Goal: Transaction & Acquisition: Purchase product/service

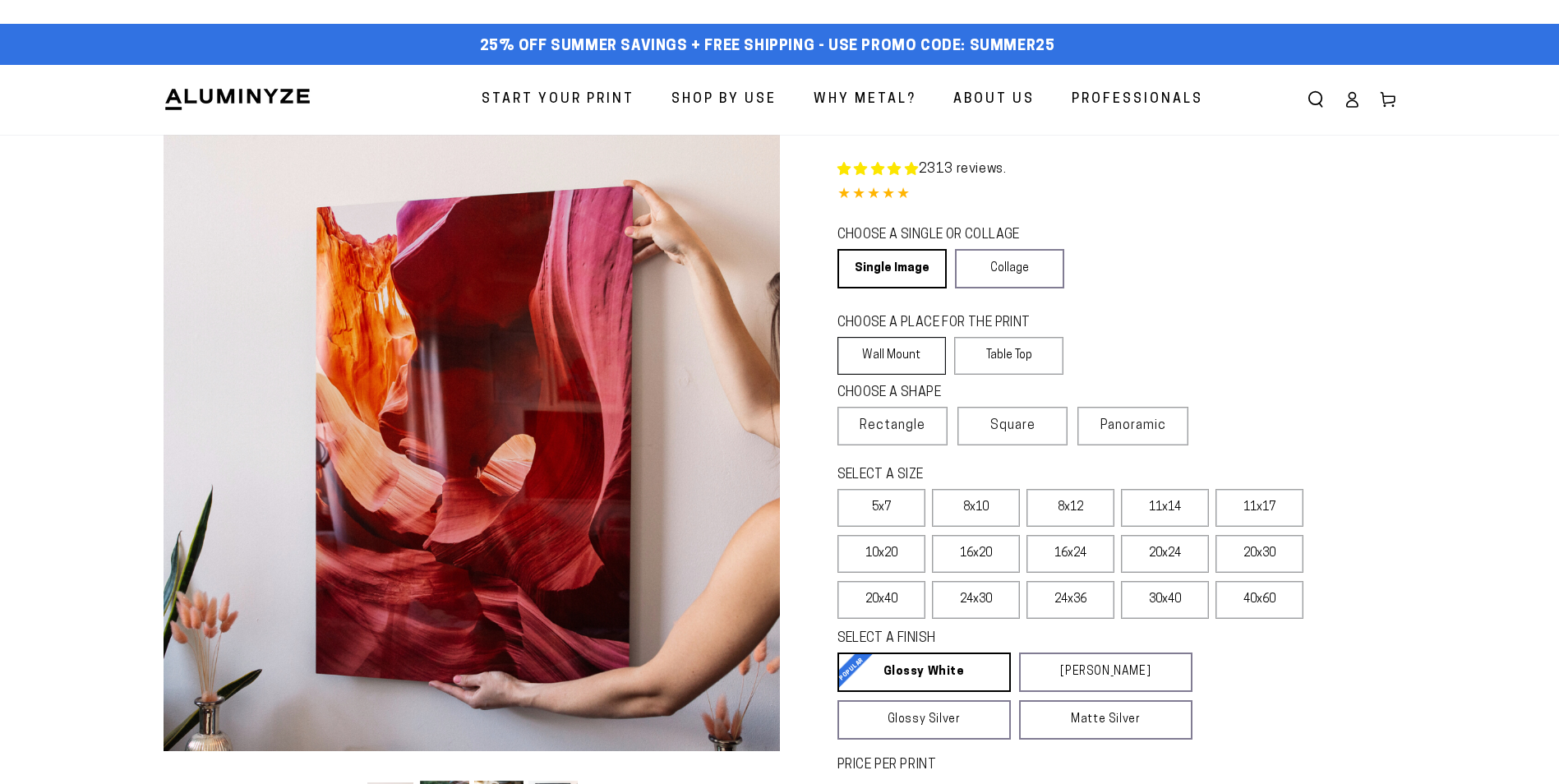
select select "**********"
click at [984, 515] on label "8x10" at bounding box center [976, 508] width 88 height 38
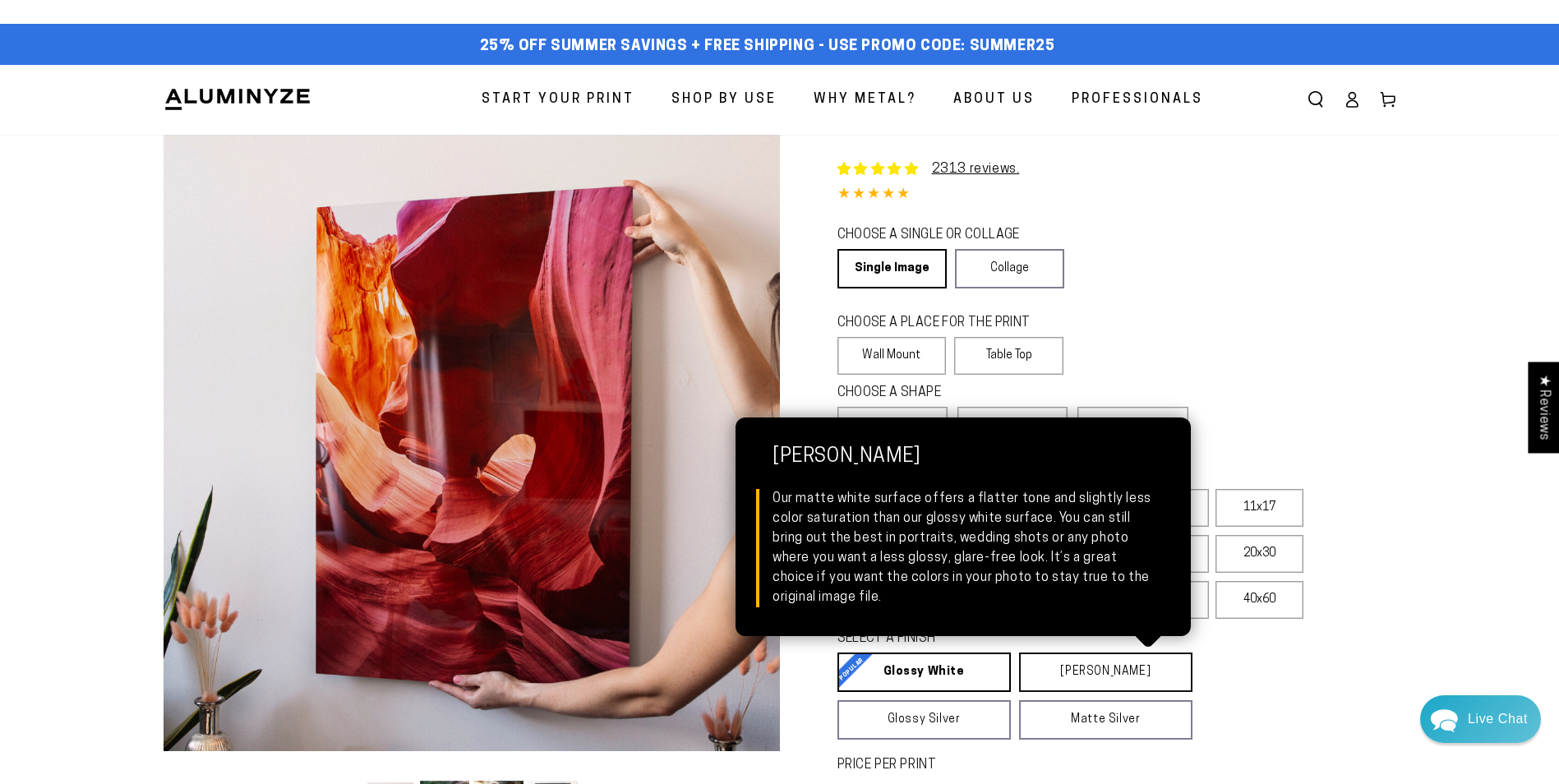
click at [1070, 675] on link "Matte White Matte White Our matte white surface offers a flatter tone and sligh…" at bounding box center [1106, 672] width 173 height 40
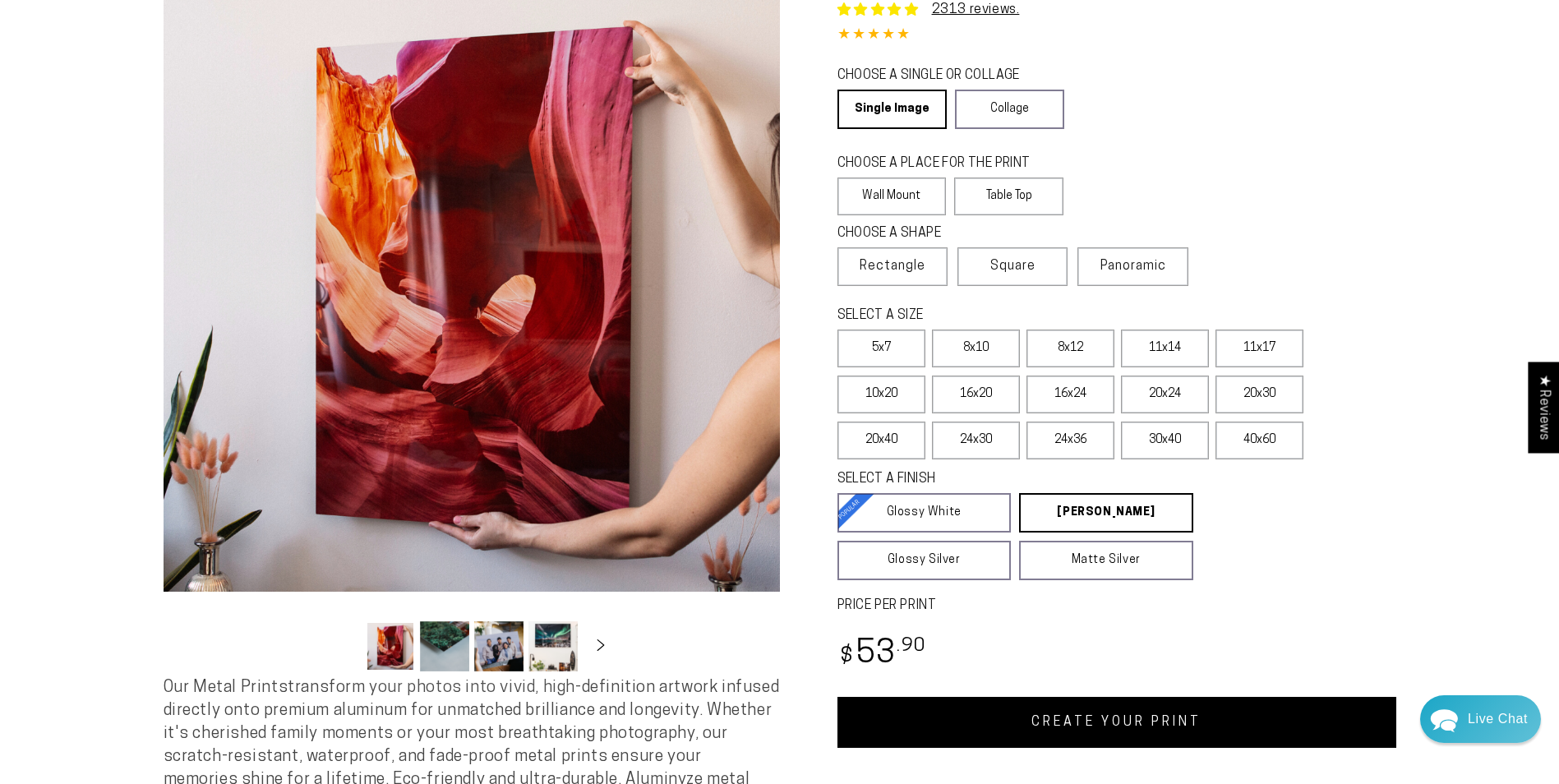
scroll to position [246, 0]
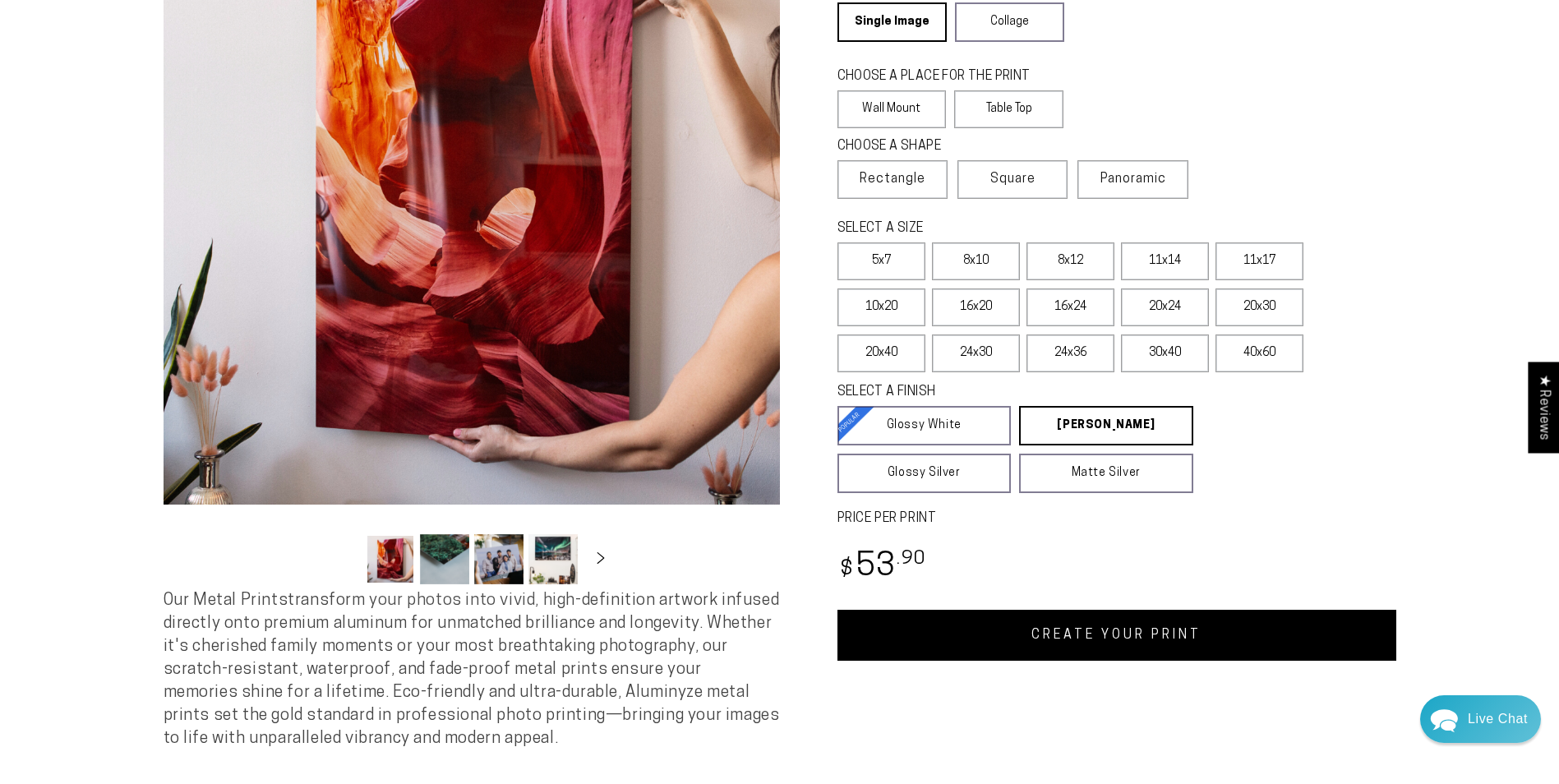
click at [1131, 641] on link "CREATE YOUR PRINT" at bounding box center [1116, 635] width 559 height 51
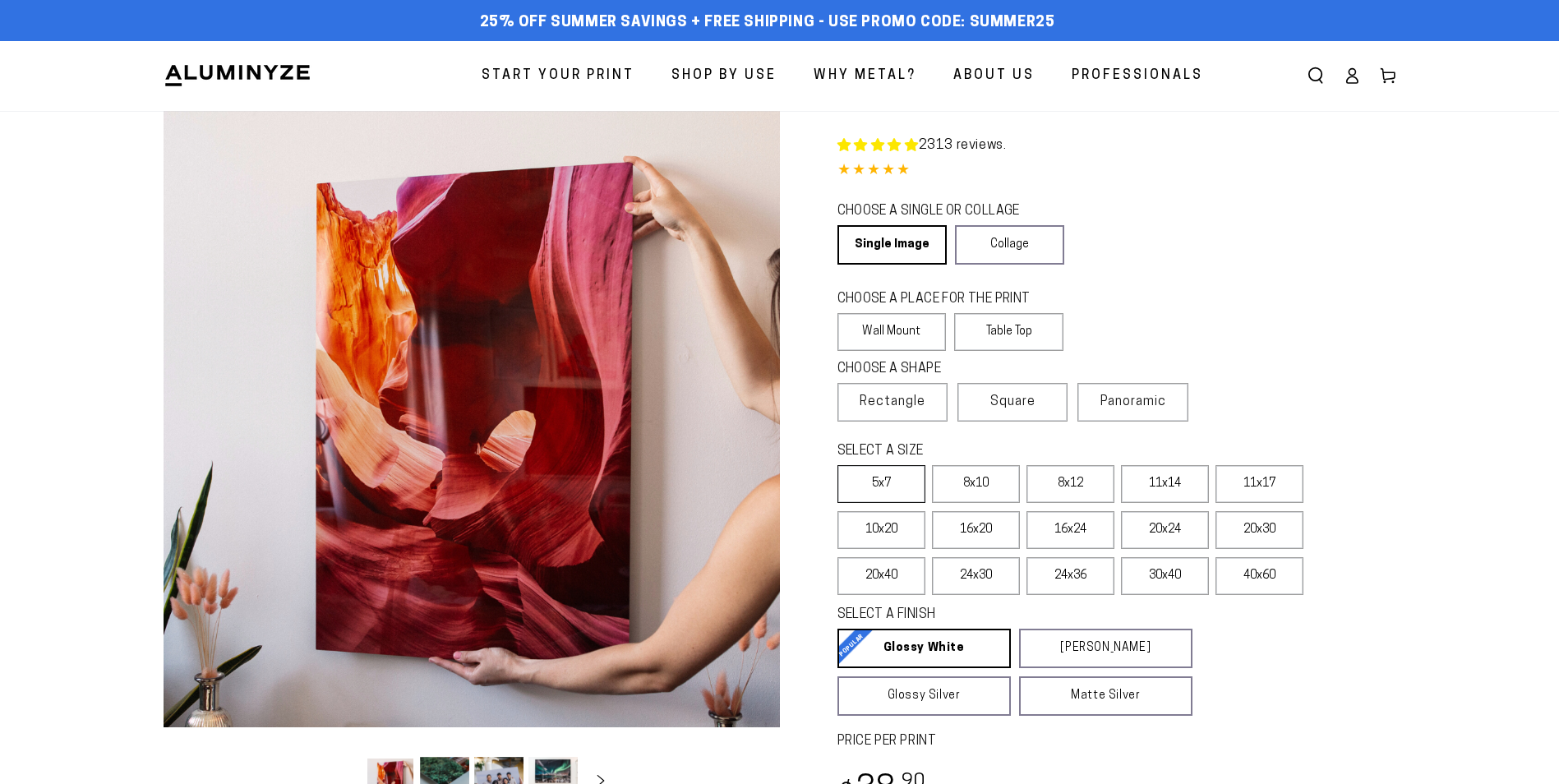
select select "**********"
click at [973, 482] on label "8x10" at bounding box center [976, 484] width 88 height 38
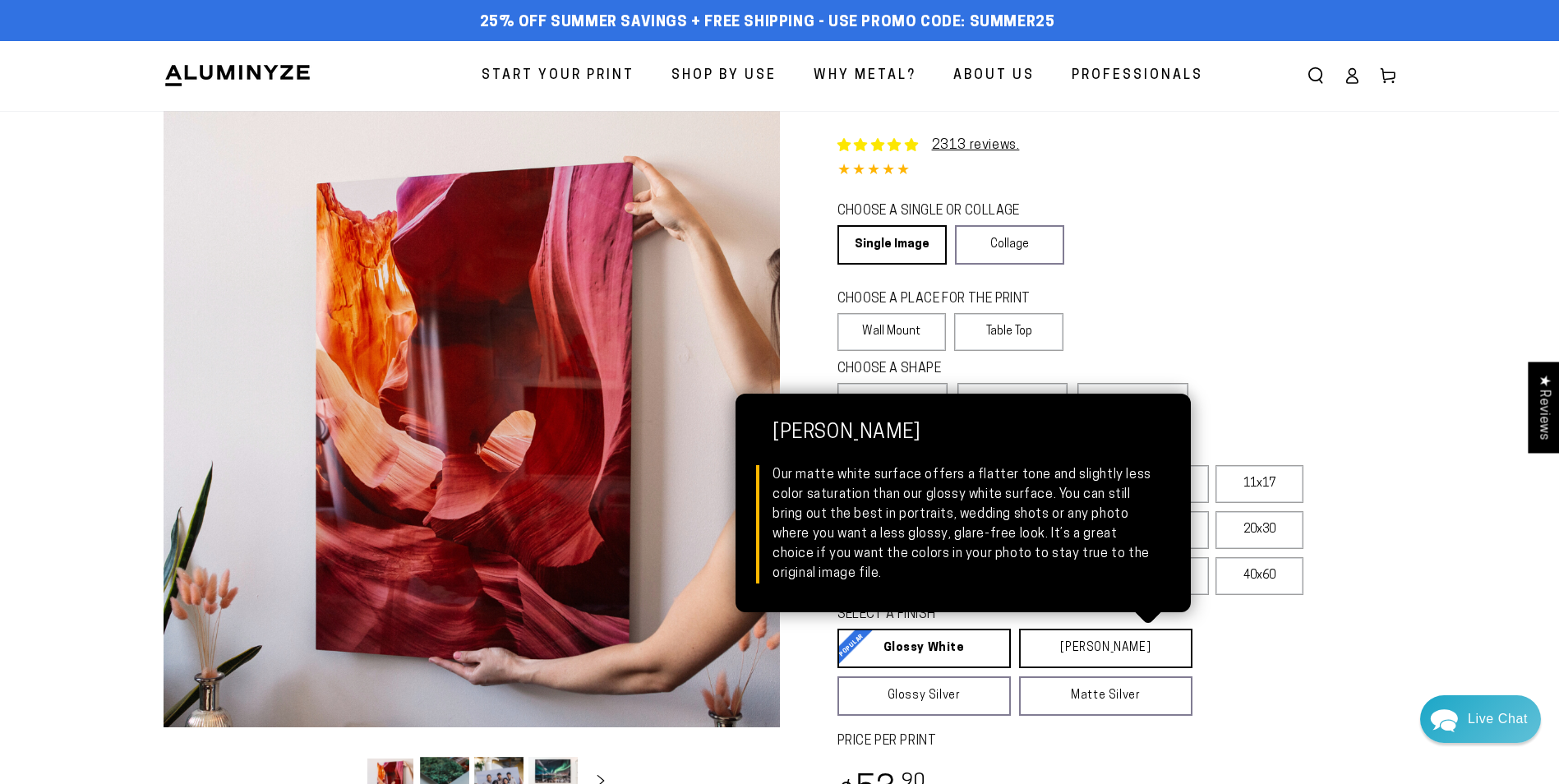
click at [1115, 649] on link "[PERSON_NAME] Matte White Our matte white surface offers a flatter tone and sli…" at bounding box center [1106, 648] width 173 height 40
click at [1115, 649] on link "[PERSON_NAME] Matte White Our matte white surface offers a flatter tone and sli…" at bounding box center [1106, 648] width 174 height 40
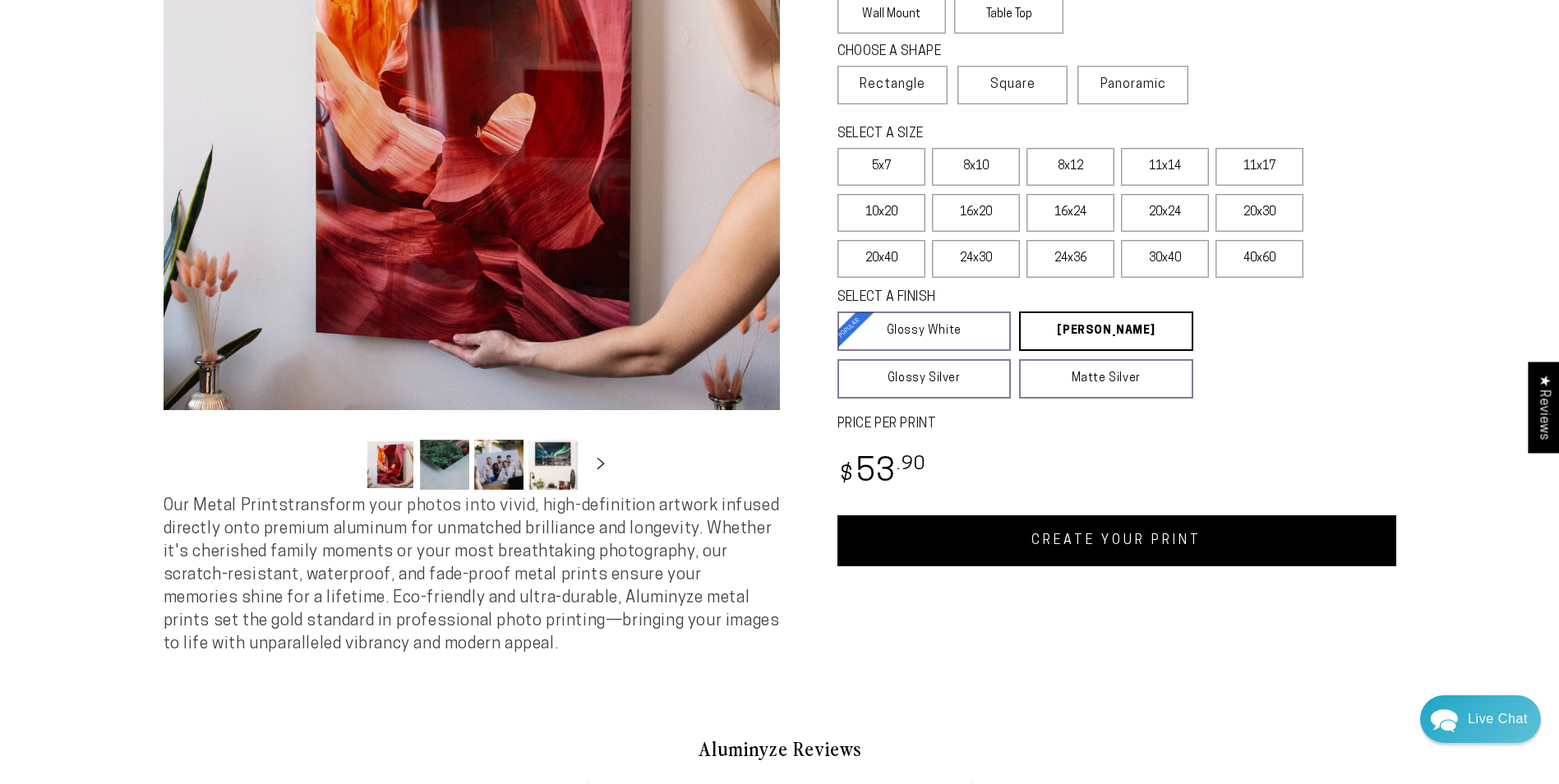
scroll to position [328, 0]
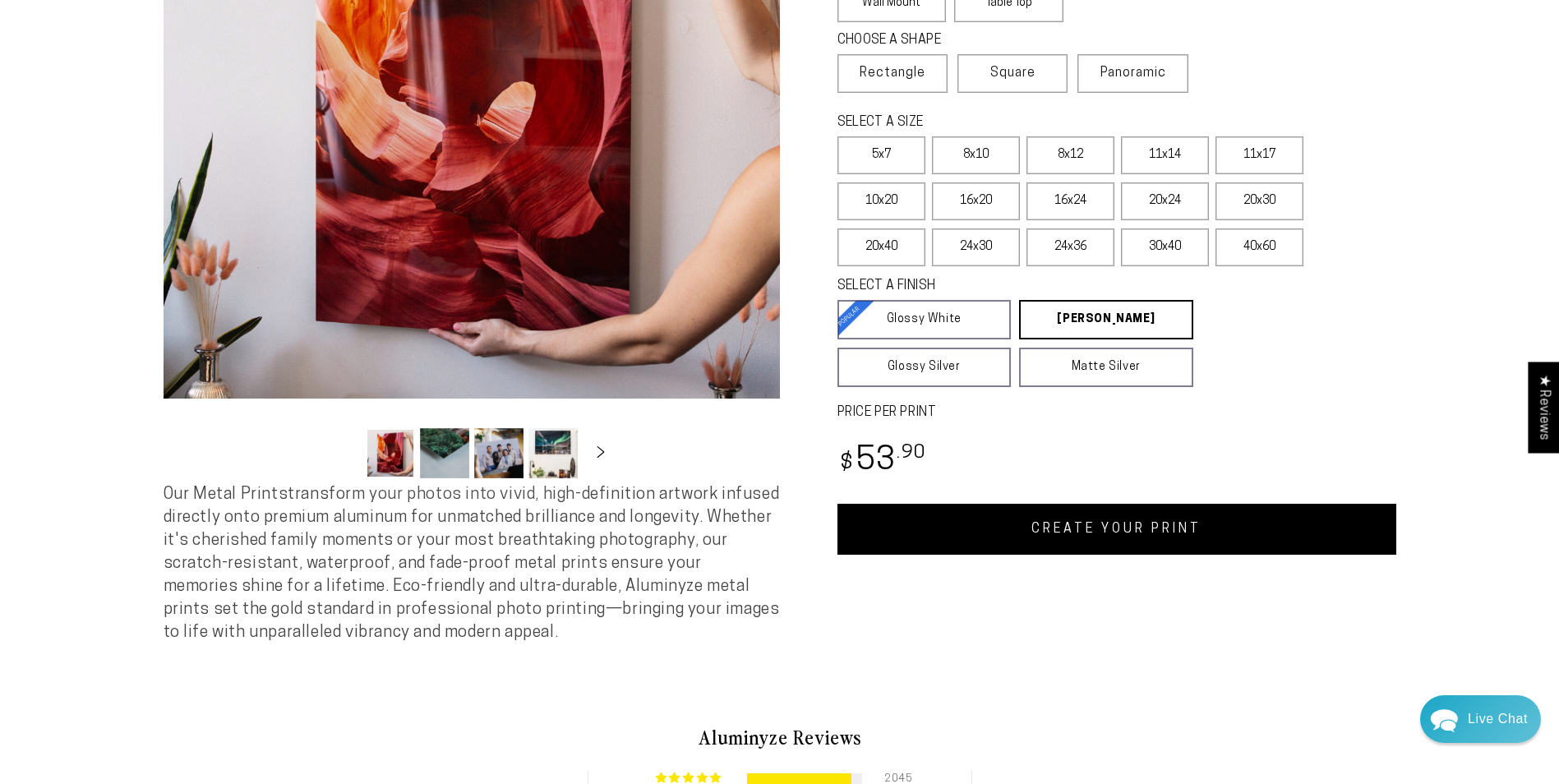
click at [1057, 532] on link "CREATE YOUR PRINT" at bounding box center [1116, 529] width 559 height 51
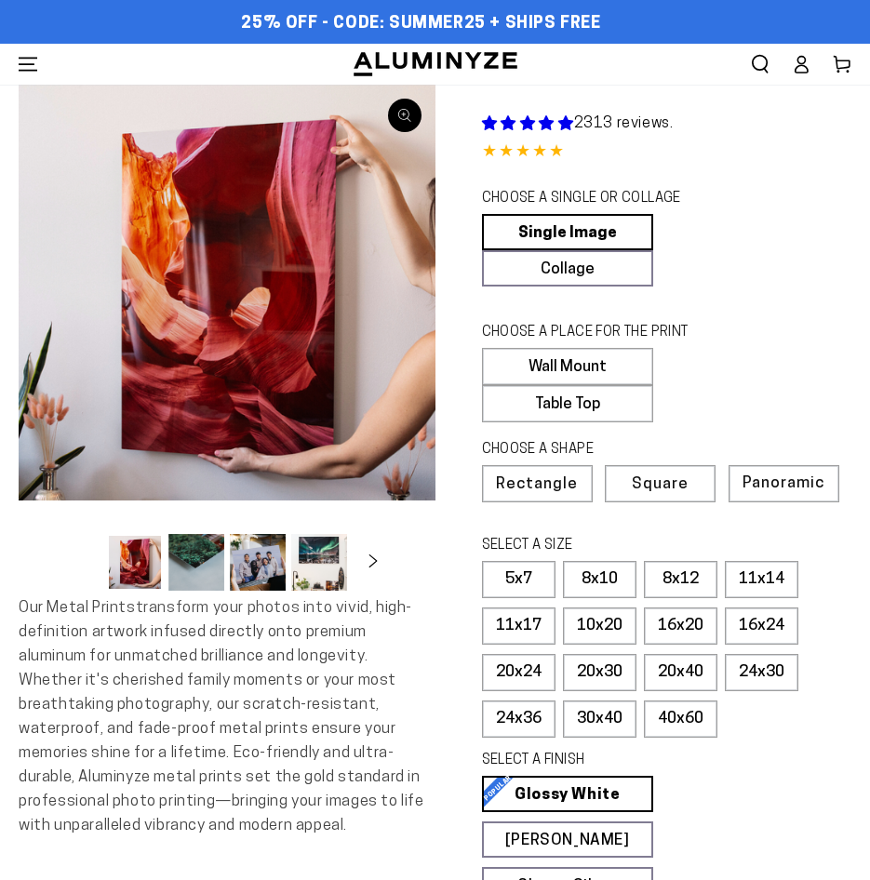
select select "**********"
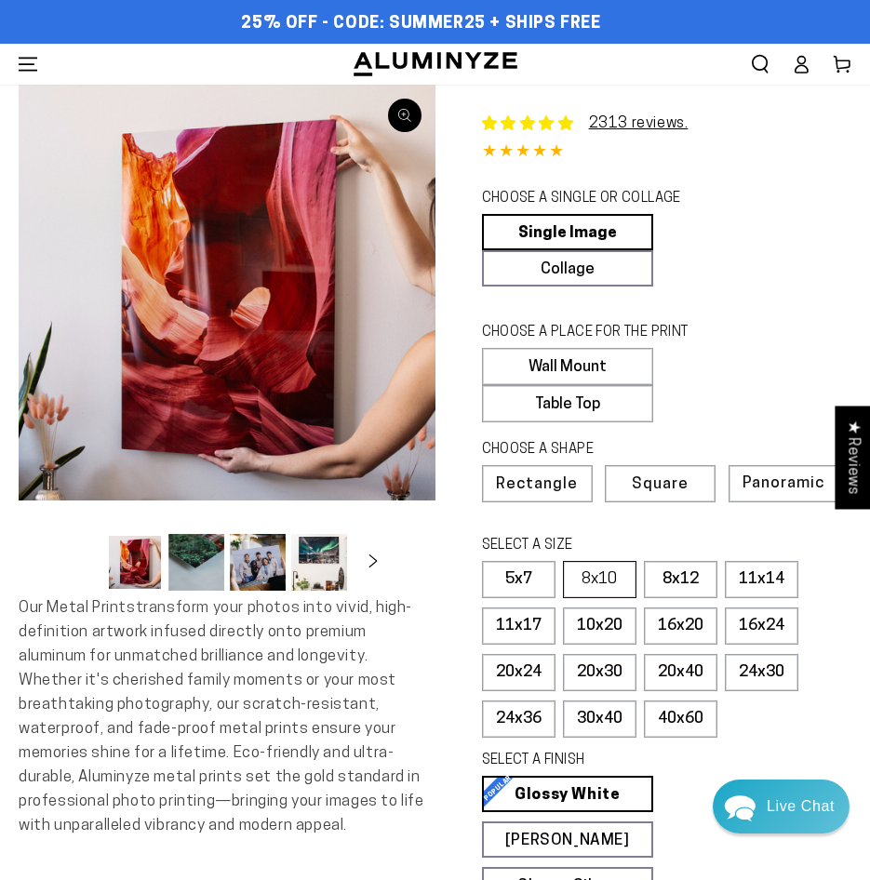
click at [600, 574] on label "8x10" at bounding box center [600, 579] width 74 height 37
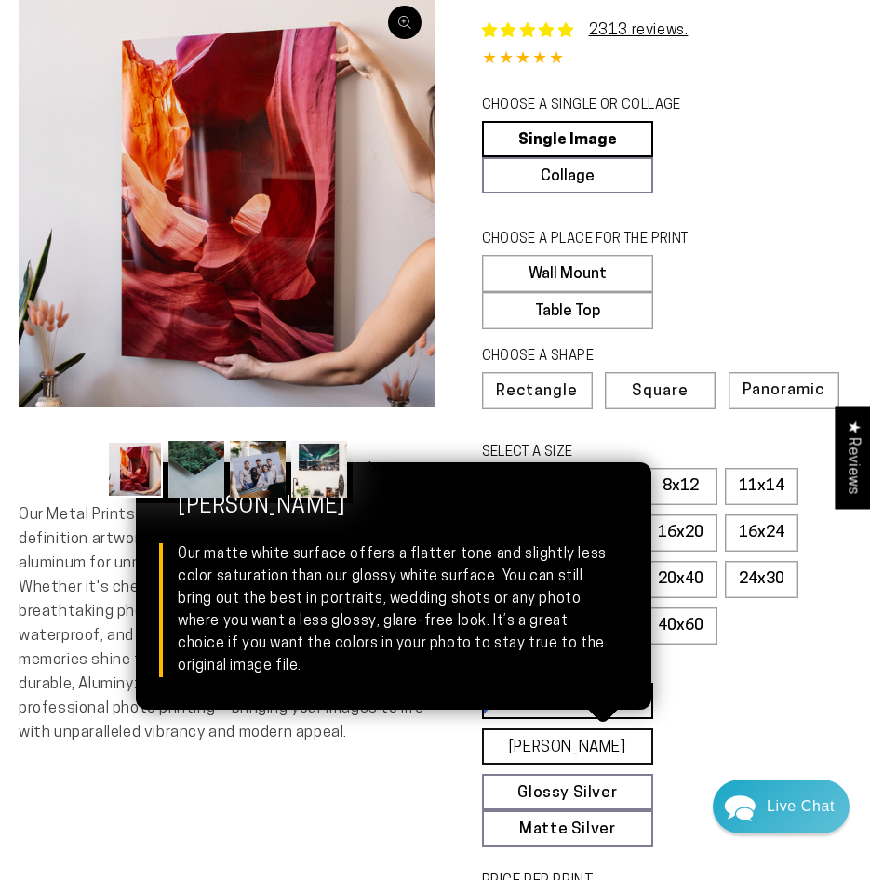
click at [626, 741] on link "[PERSON_NAME] Matte White Our matte white surface offers a flatter tone and sli…" at bounding box center [568, 747] width 172 height 36
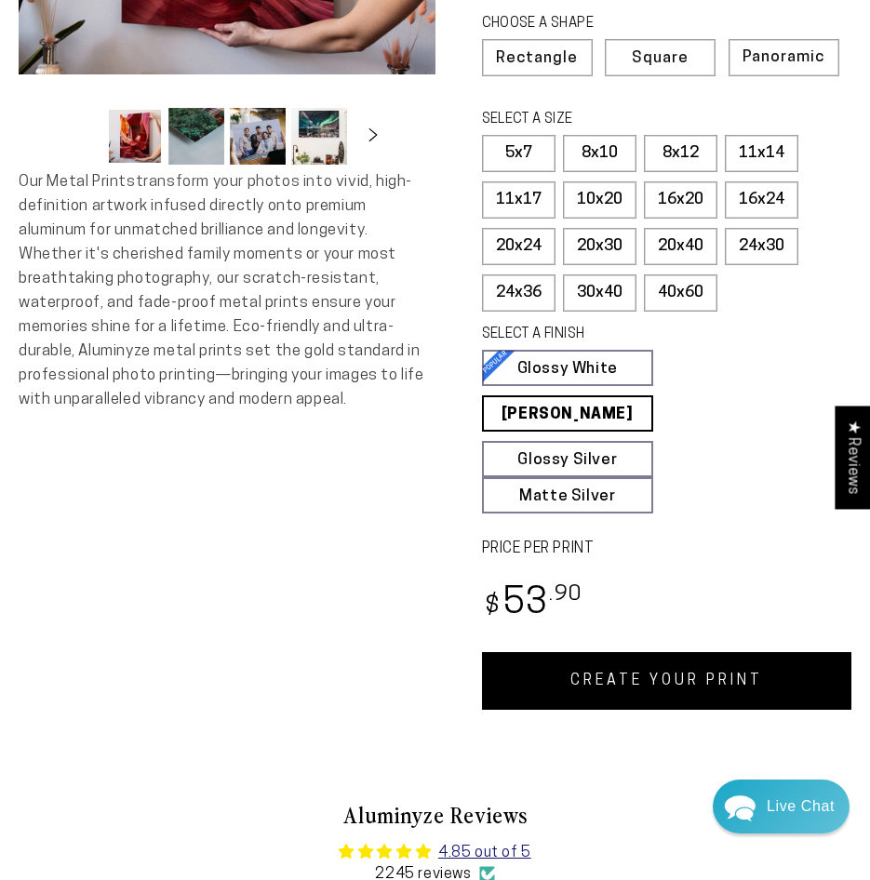
scroll to position [465, 0]
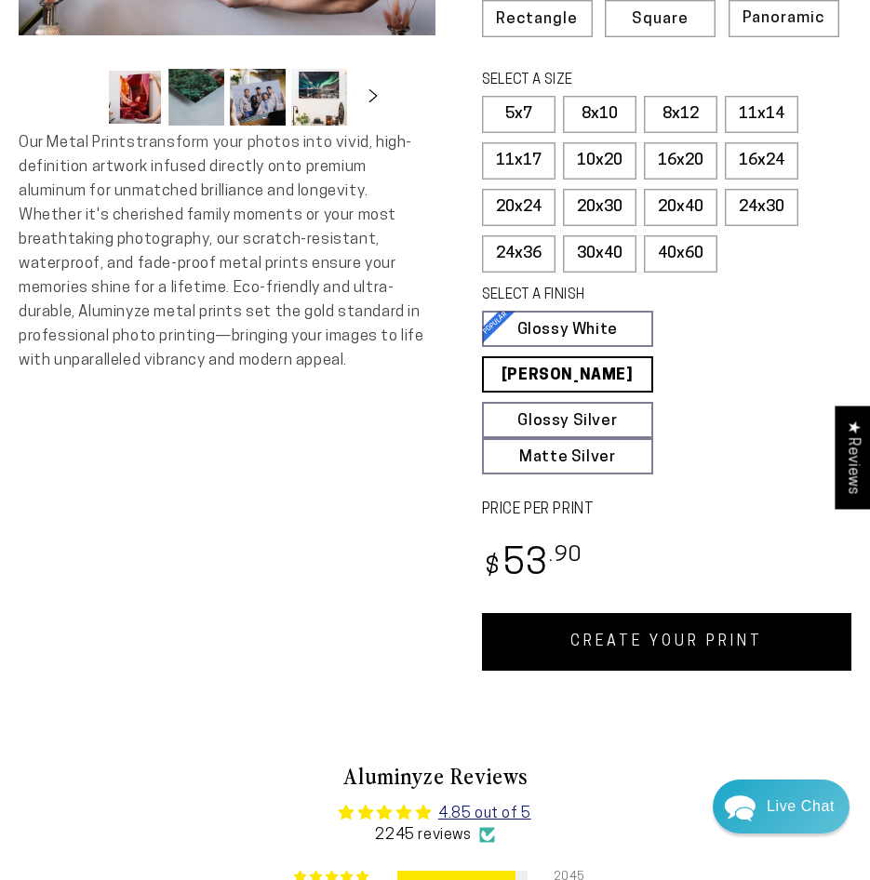
click at [663, 641] on link "CREATE YOUR PRINT" at bounding box center [667, 642] width 370 height 58
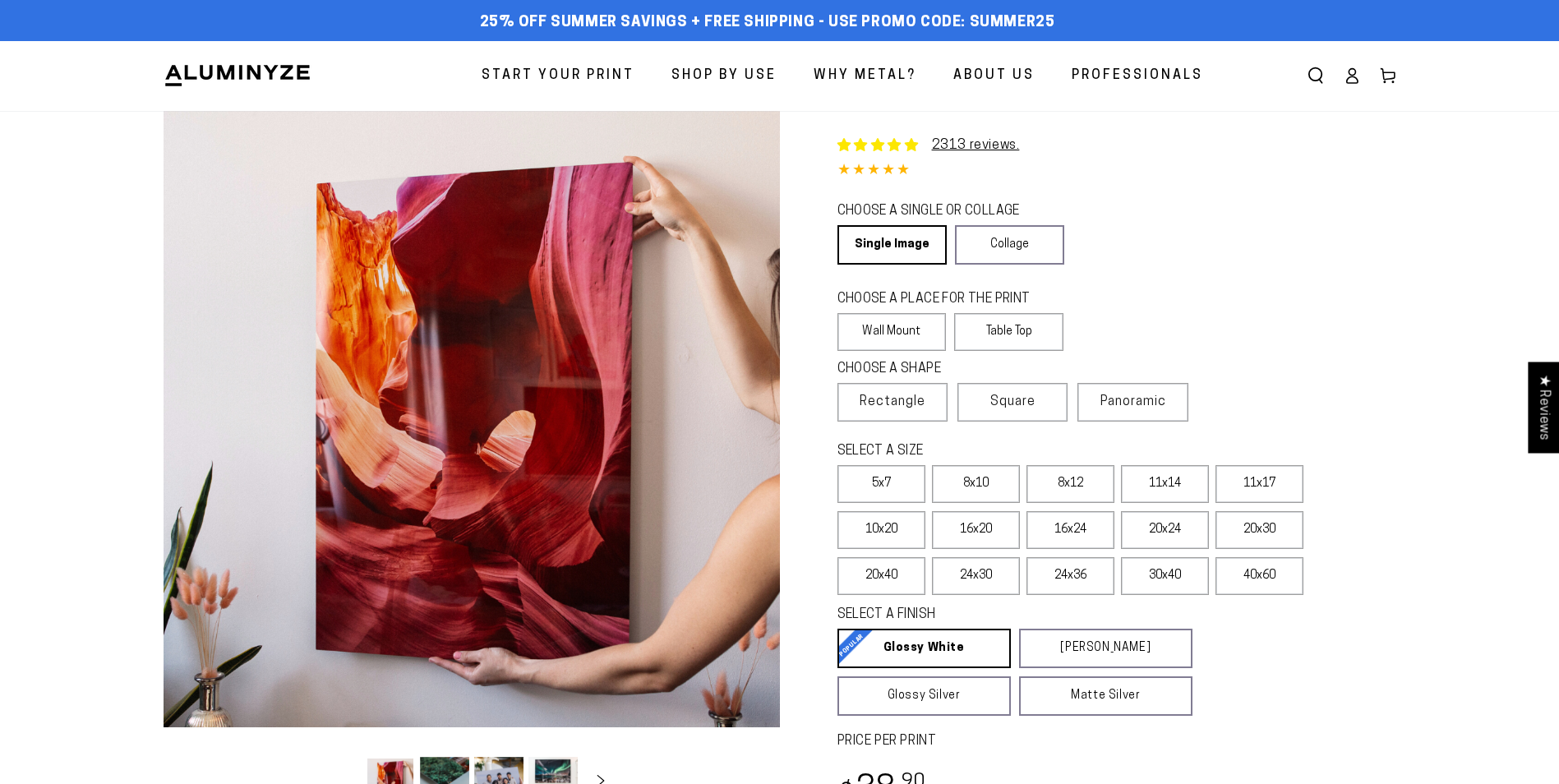
select select "**********"
click at [961, 486] on label "8x10" at bounding box center [976, 484] width 88 height 38
click at [964, 485] on label "8x10" at bounding box center [976, 484] width 88 height 38
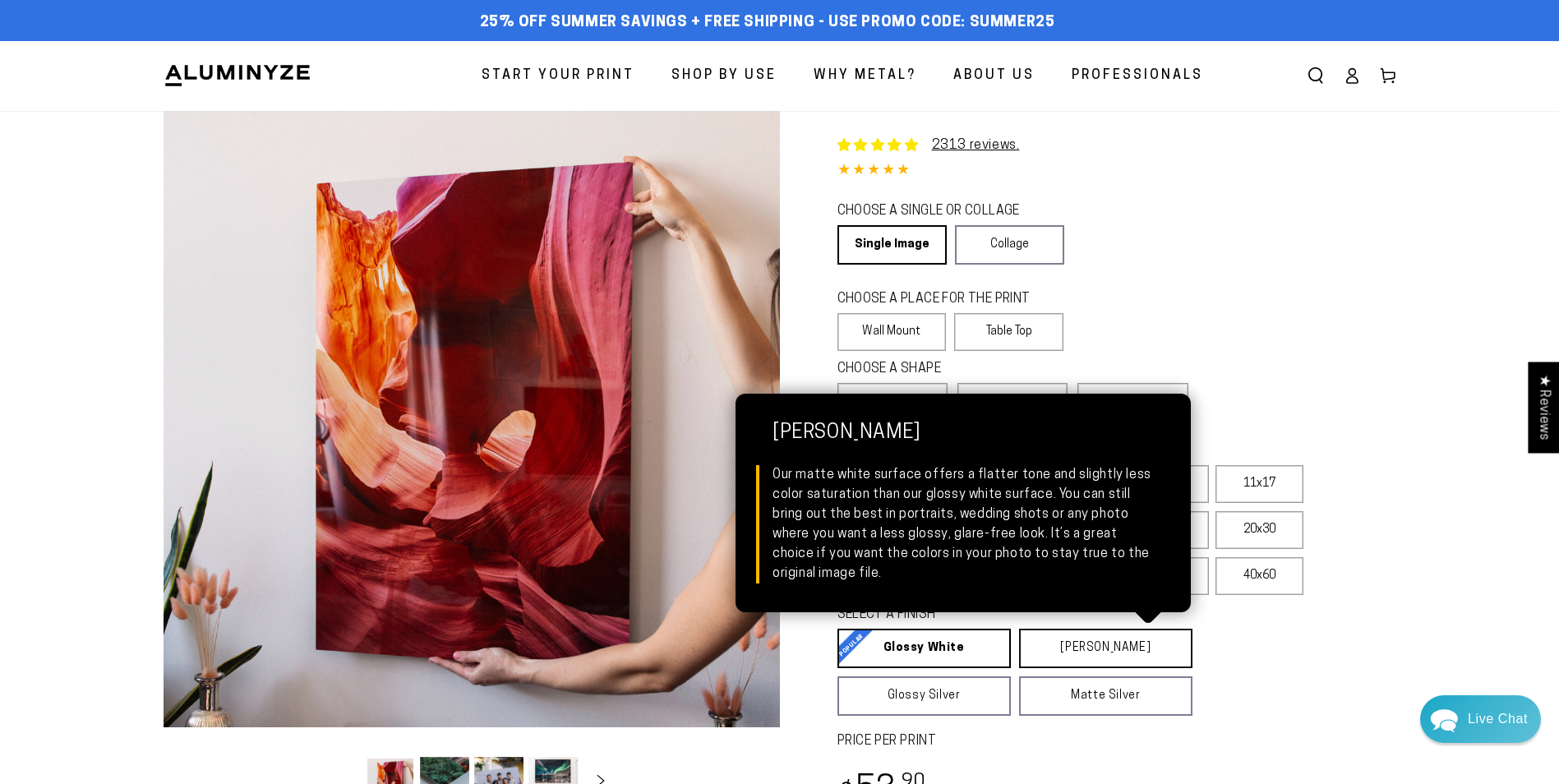
click at [1073, 647] on link "[PERSON_NAME] Matte White Our matte white surface offers a flatter tone and sli…" at bounding box center [1106, 648] width 173 height 40
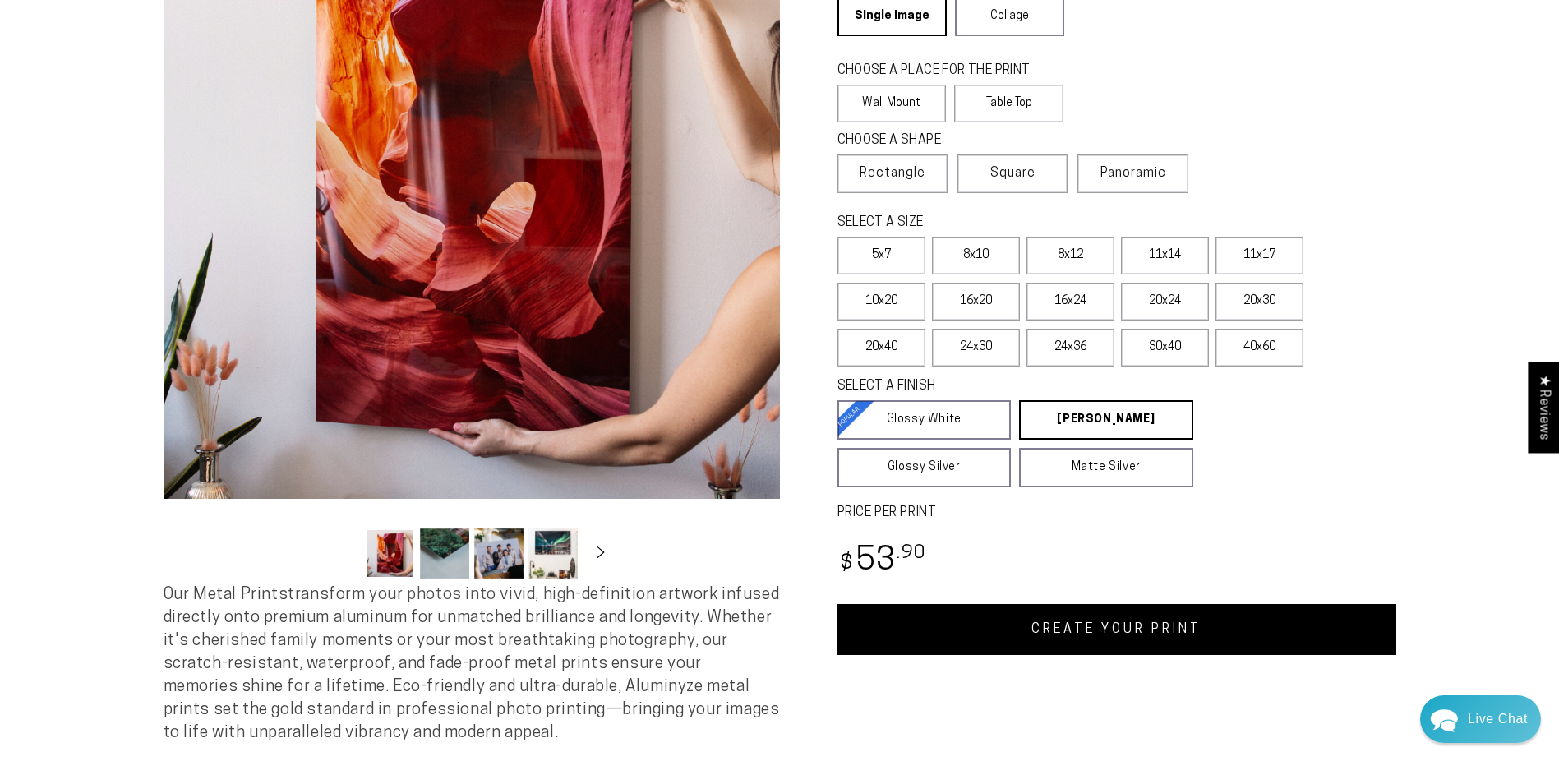
scroll to position [246, 0]
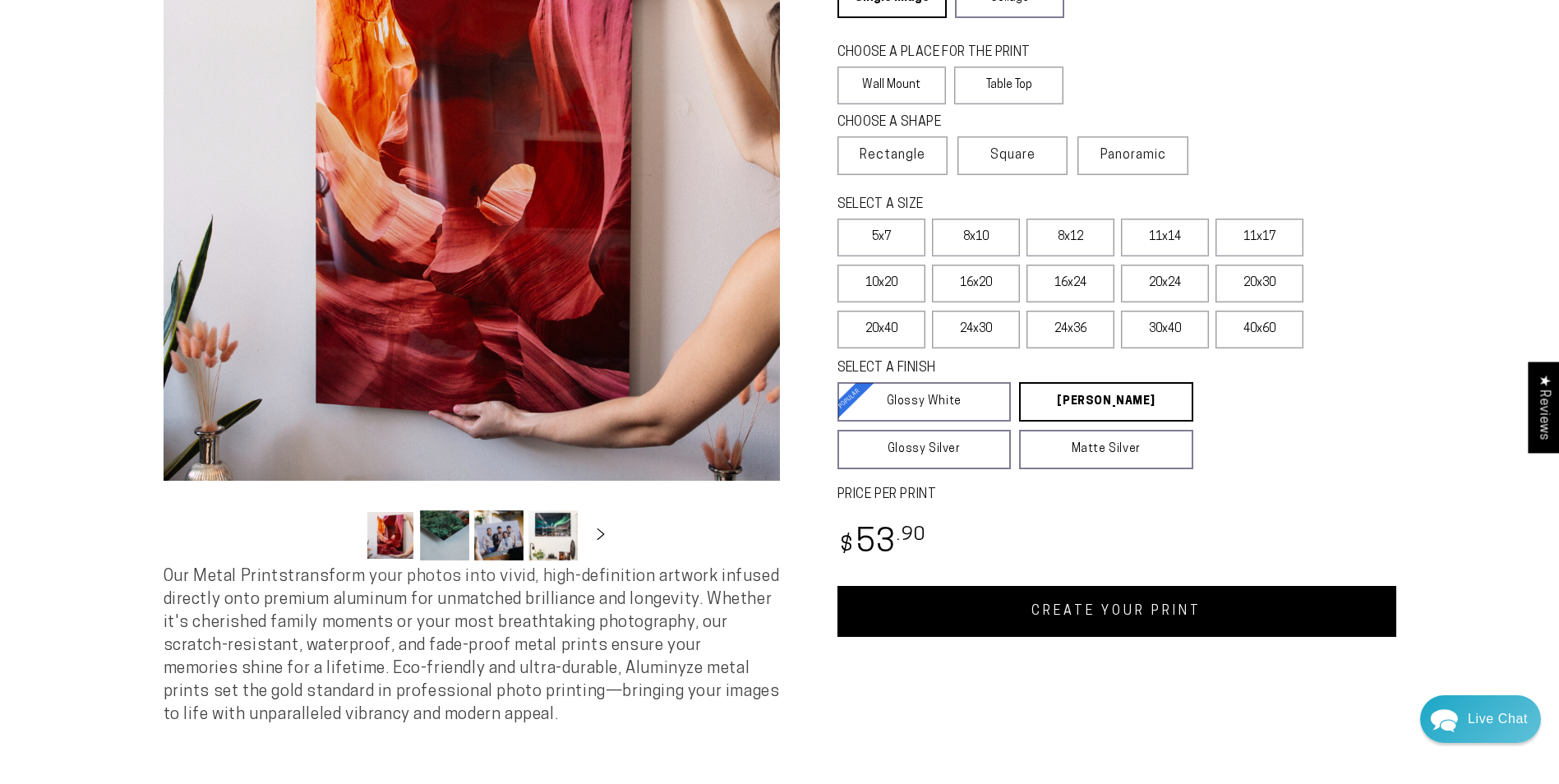
click at [1062, 608] on link "CREATE YOUR PRINT" at bounding box center [1116, 611] width 559 height 51
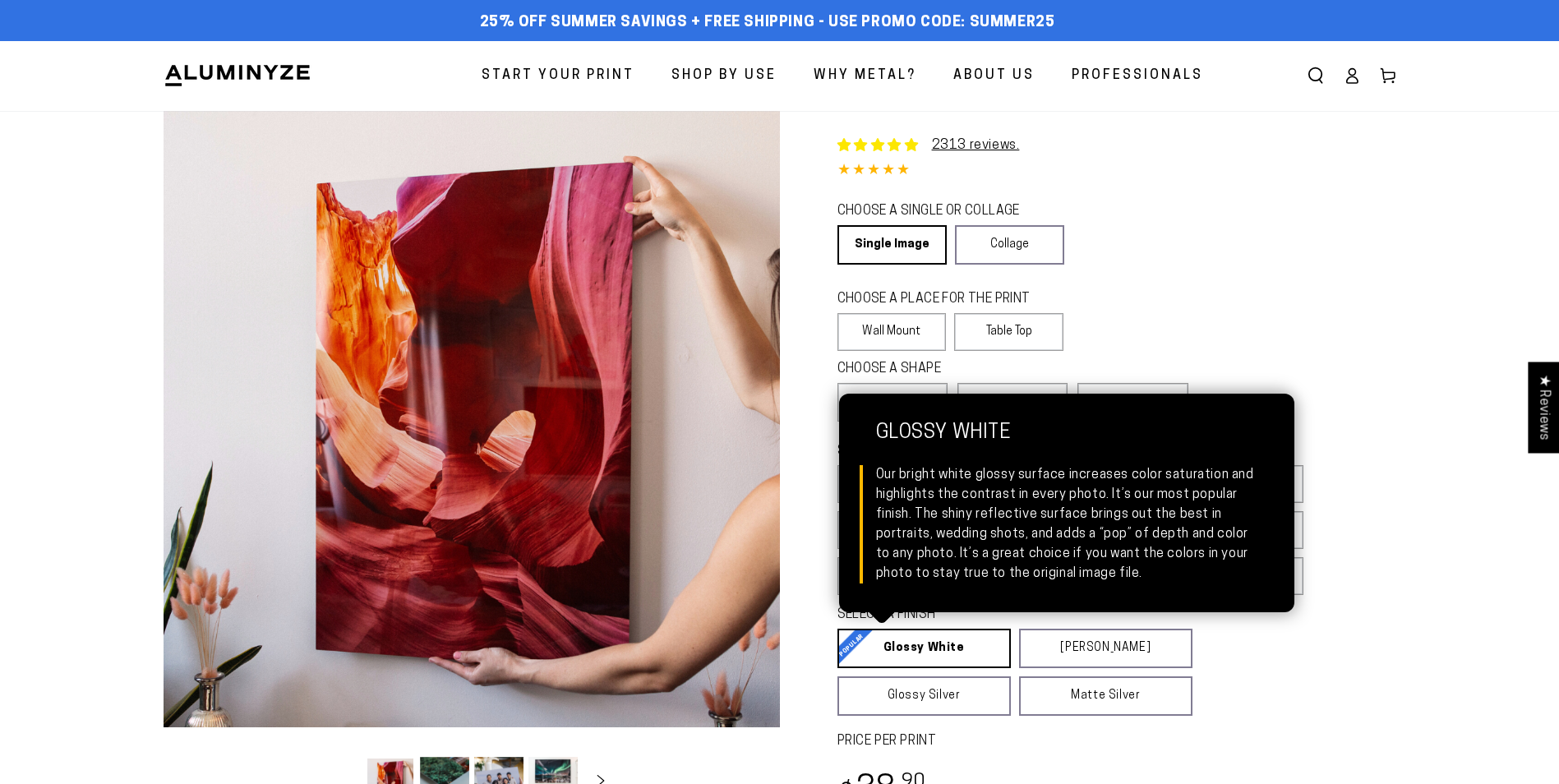
select select "**********"
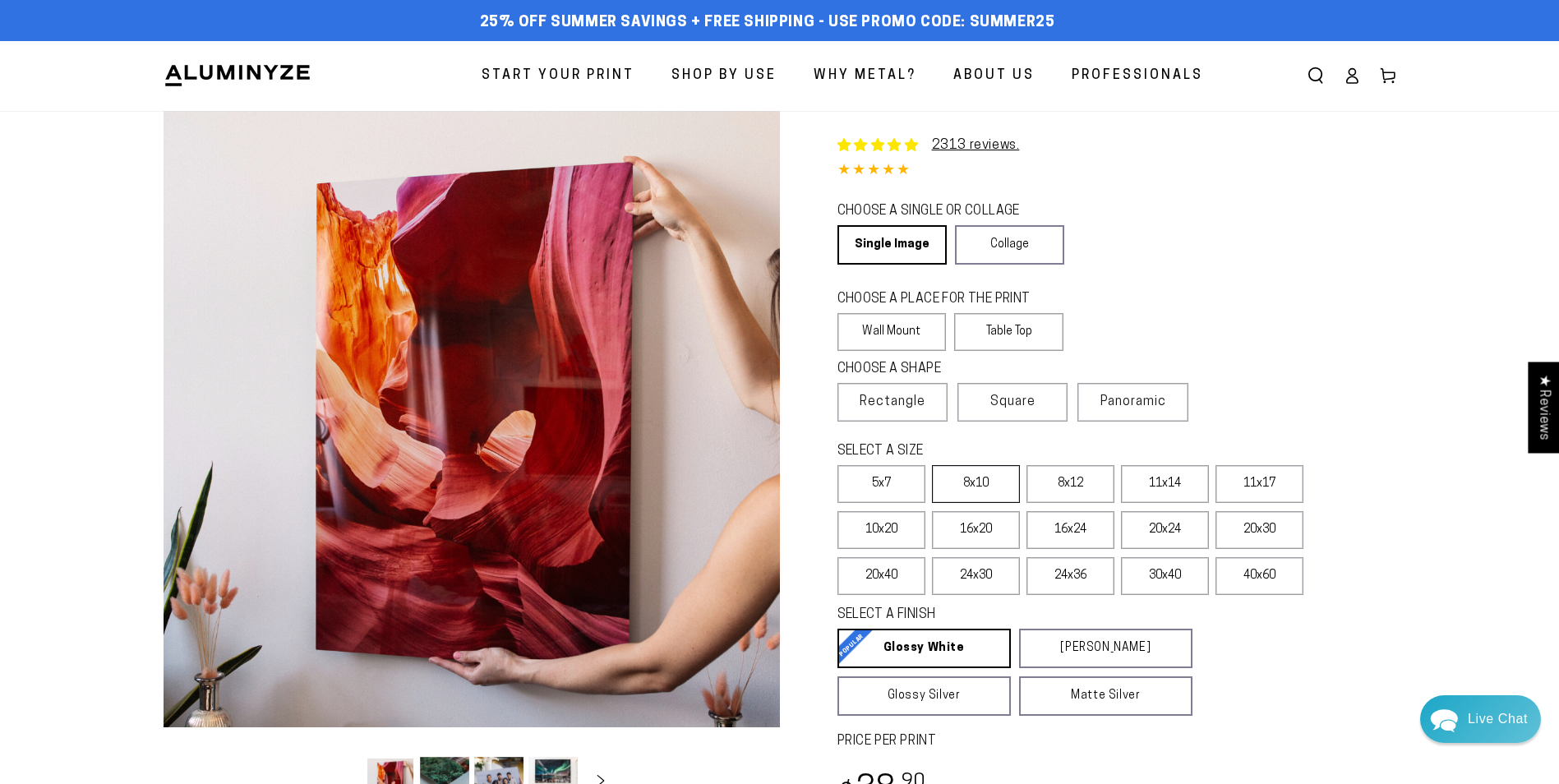
click at [980, 484] on label "8x10" at bounding box center [976, 484] width 88 height 38
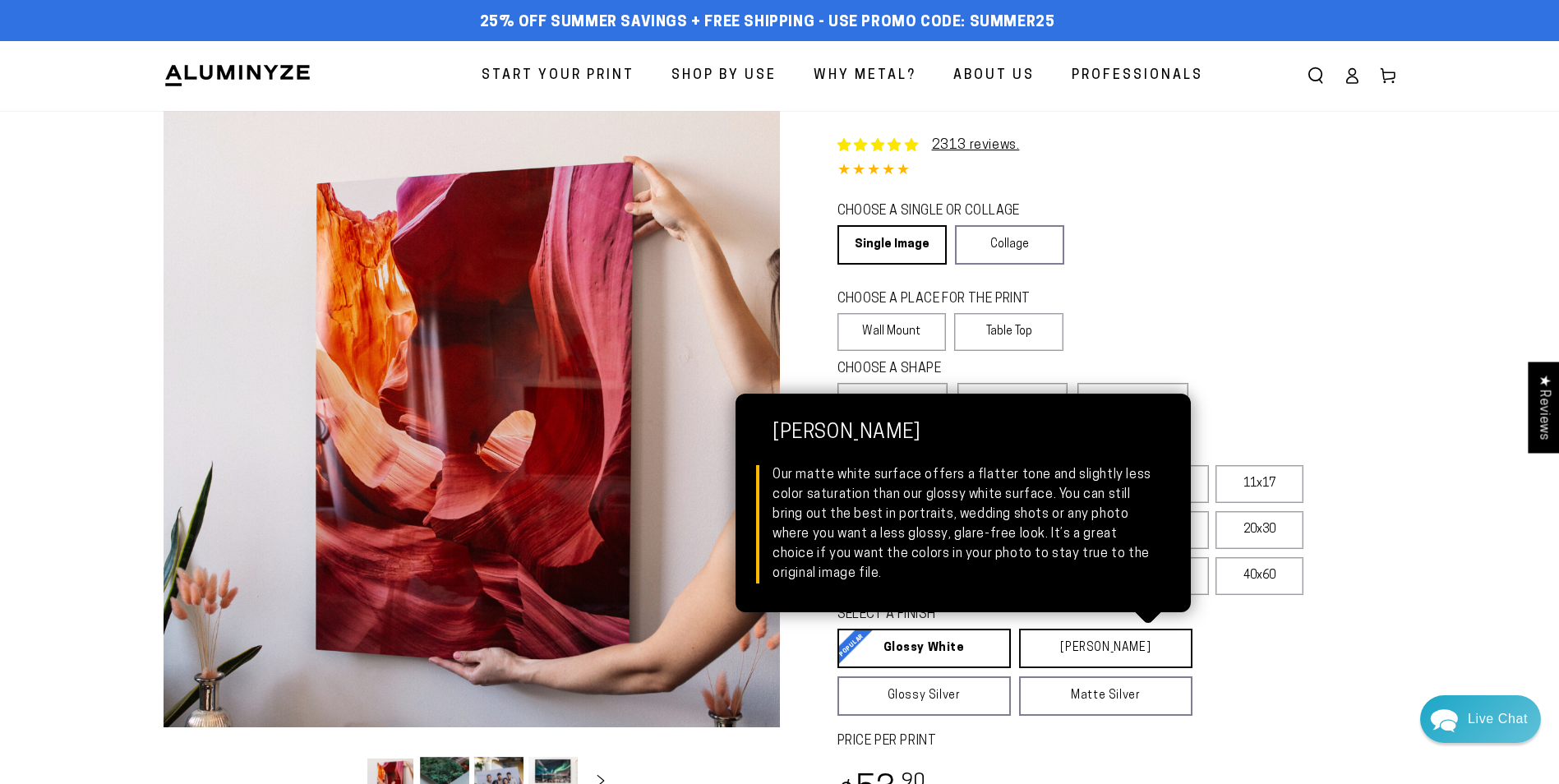
click at [1093, 645] on link "Matte White Matte White Our matte white surface offers a flatter tone and sligh…" at bounding box center [1106, 648] width 173 height 40
click at [1093, 645] on link "Matte White Matte White Our matte white surface offers a flatter tone and sligh…" at bounding box center [1106, 648] width 174 height 40
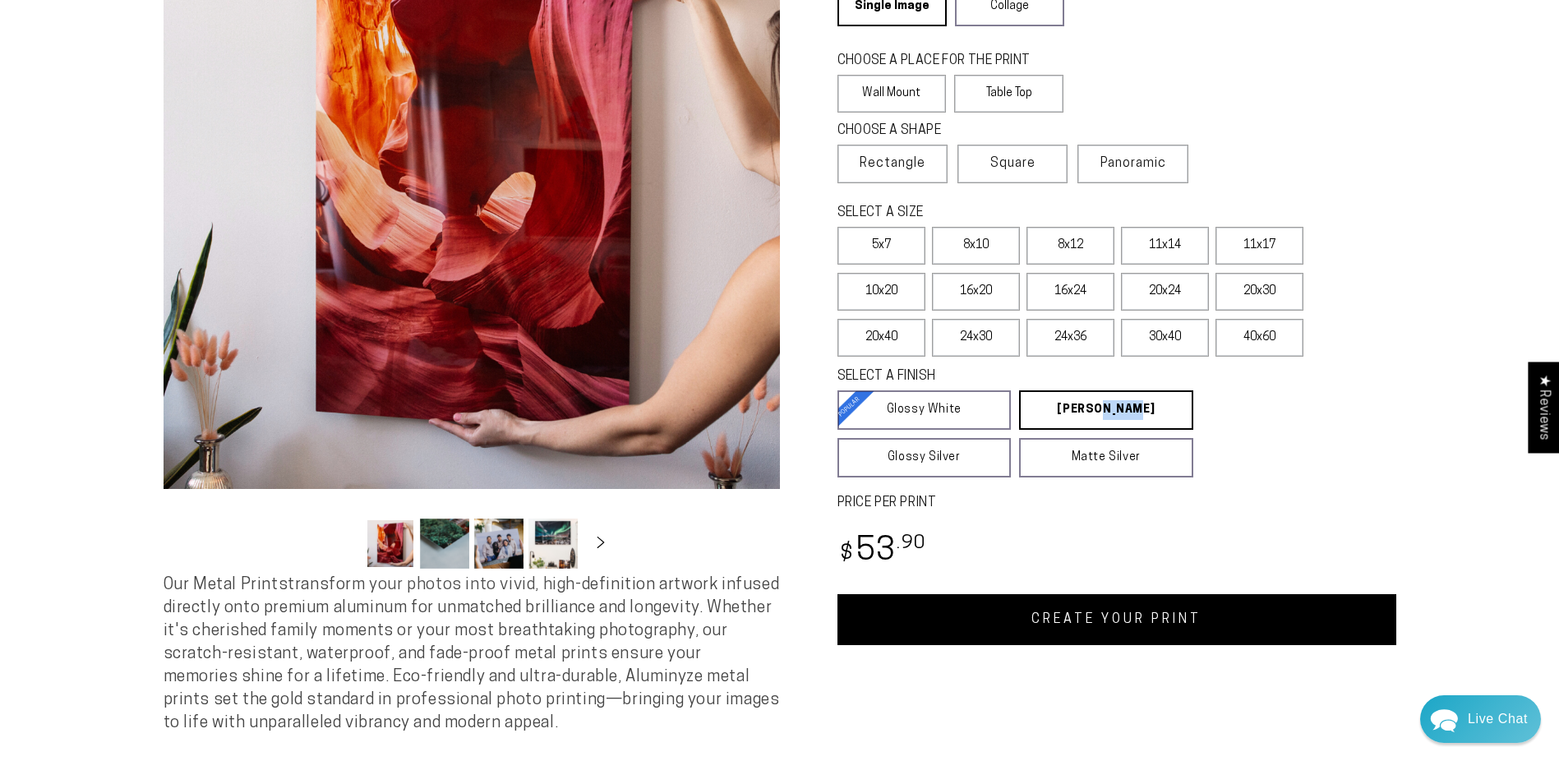
scroll to position [246, 0]
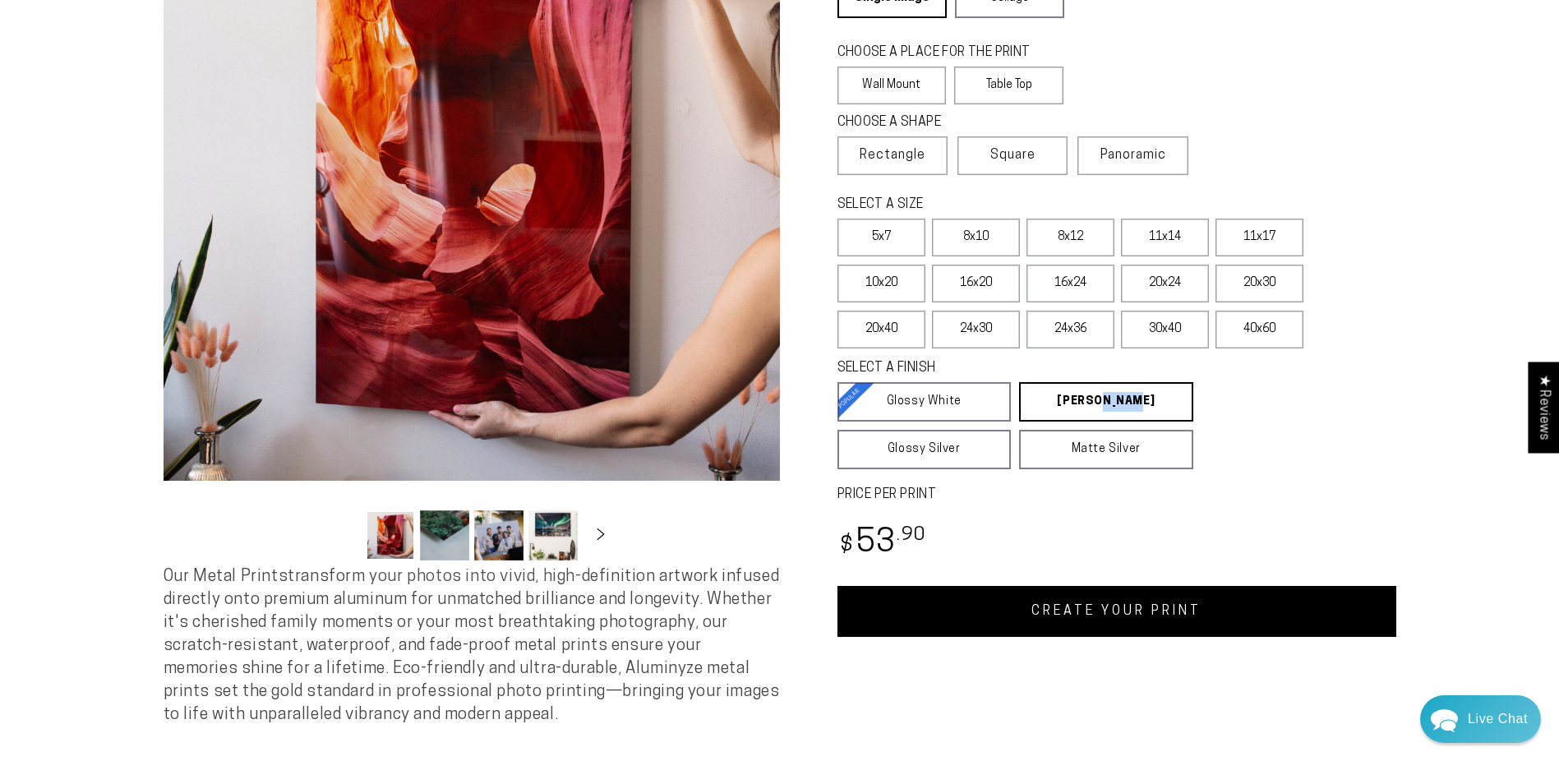
click at [1119, 611] on link "CREATE YOUR PRINT" at bounding box center [1116, 611] width 559 height 51
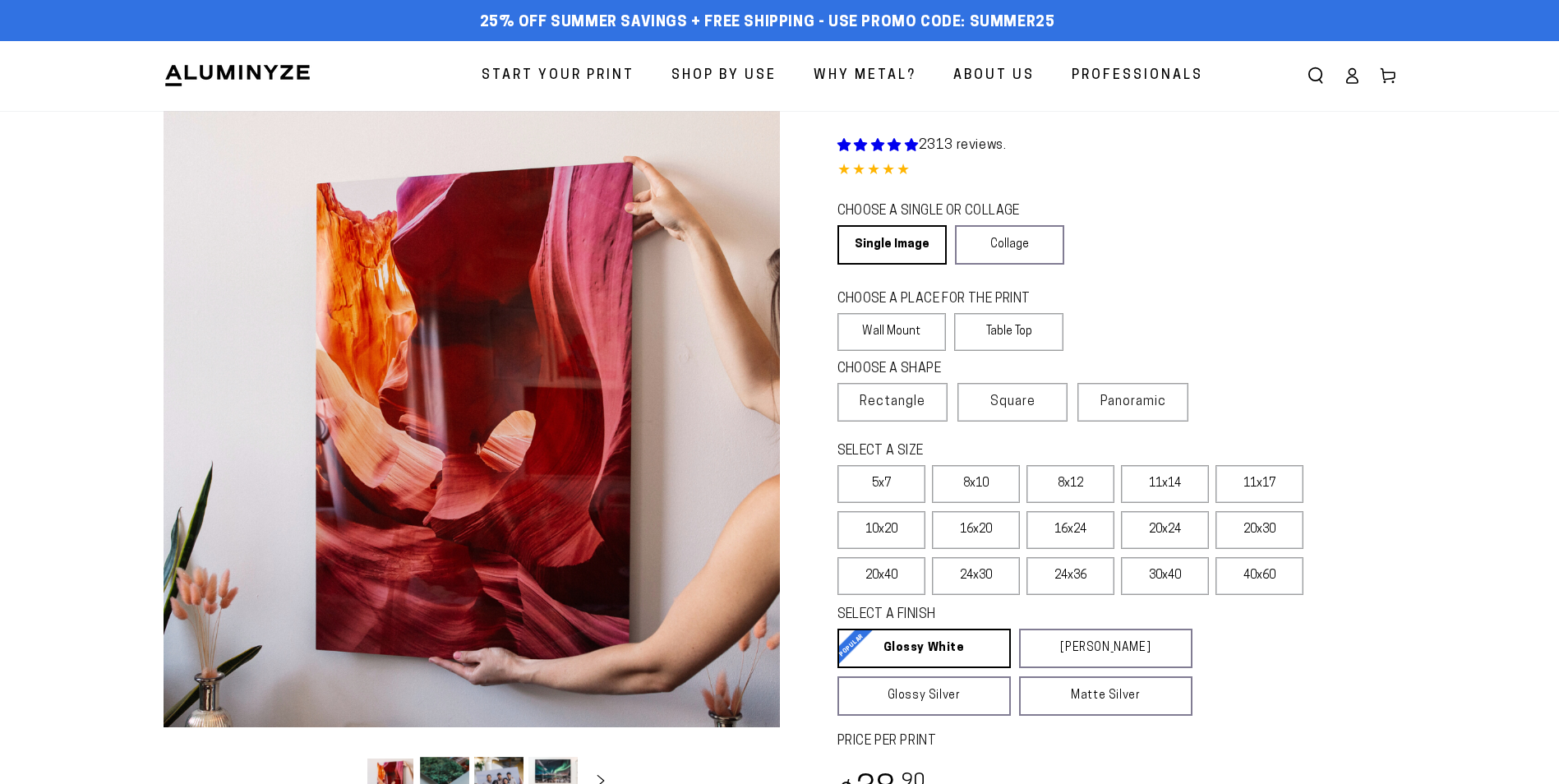
select select "**********"
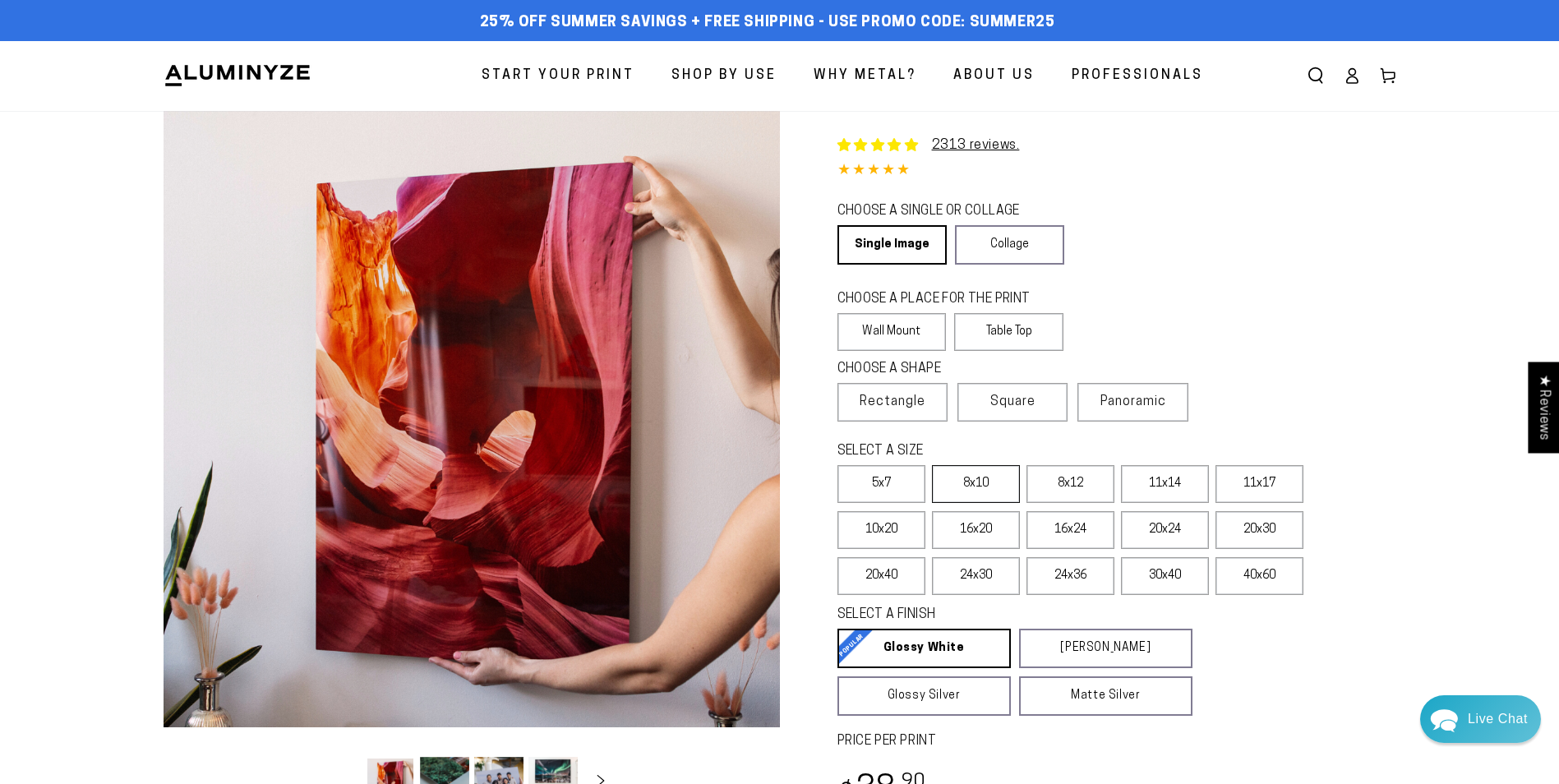
click at [980, 485] on label "8x10" at bounding box center [976, 484] width 88 height 38
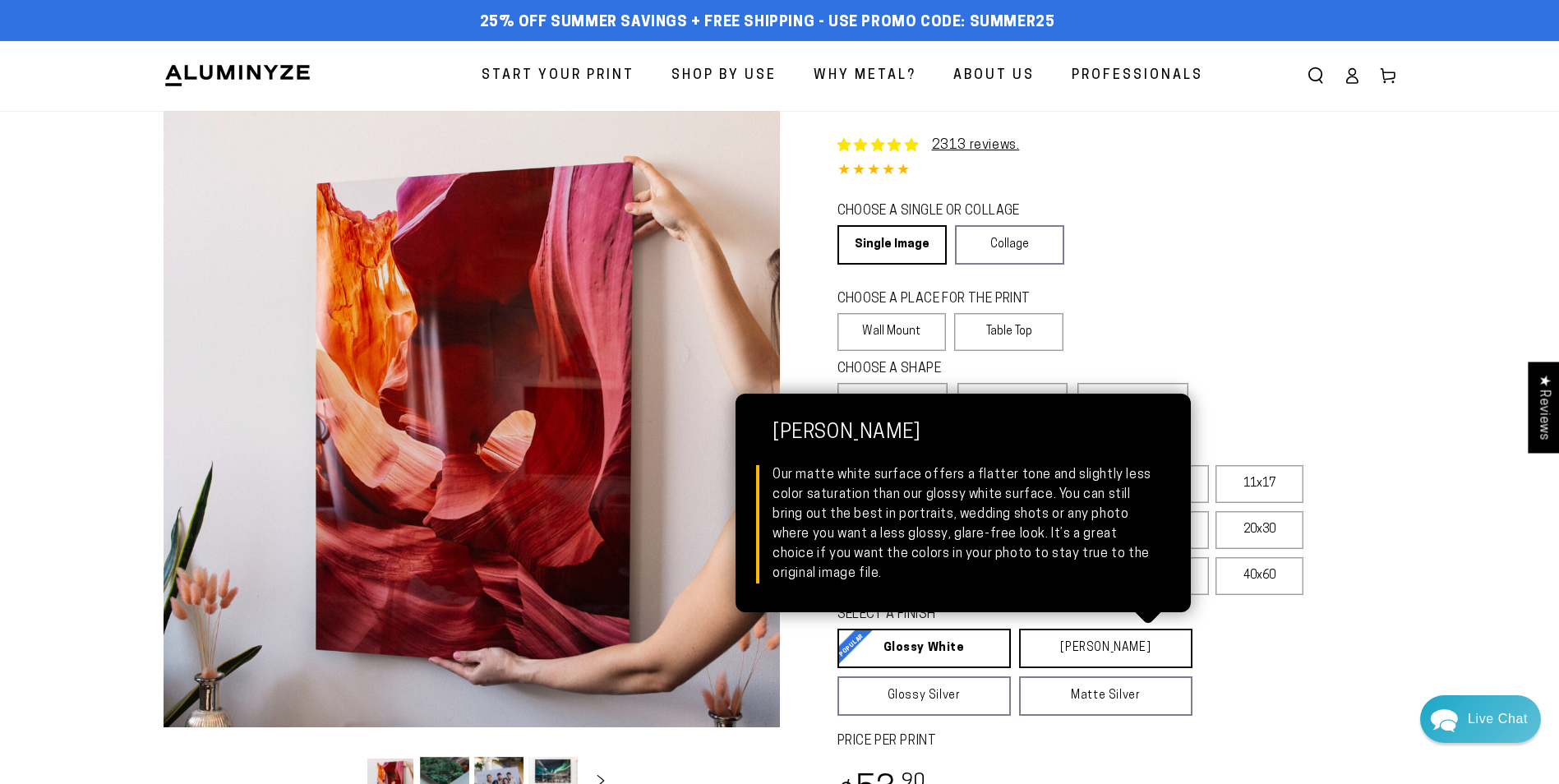
click at [1080, 651] on link "Matte White Matte White Our matte white surface offers a flatter tone and sligh…" at bounding box center [1106, 648] width 173 height 40
click at [1080, 651] on link "Matte White Matte White Our matte white surface offers a flatter tone and sligh…" at bounding box center [1106, 648] width 174 height 40
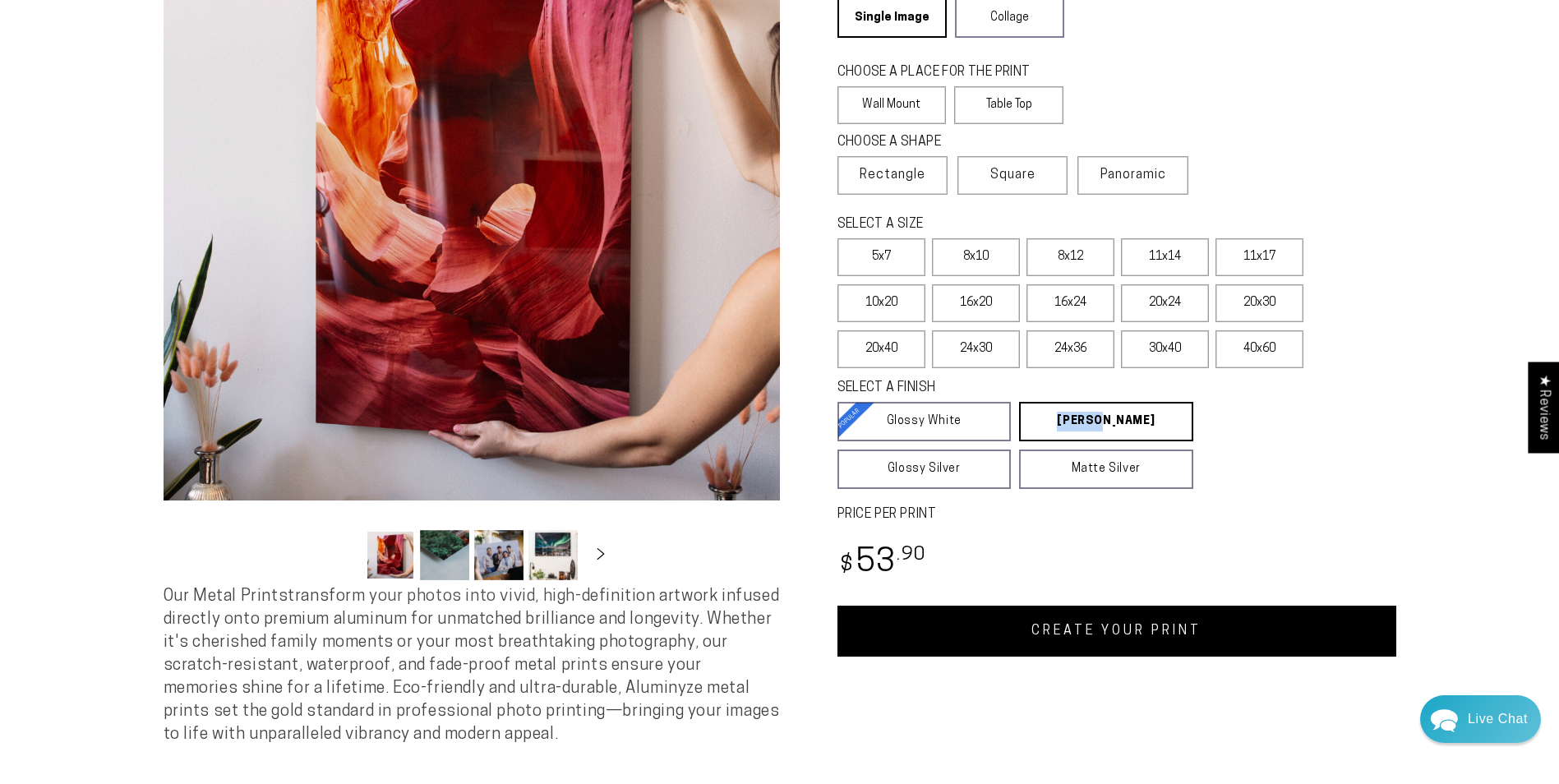
scroll to position [246, 0]
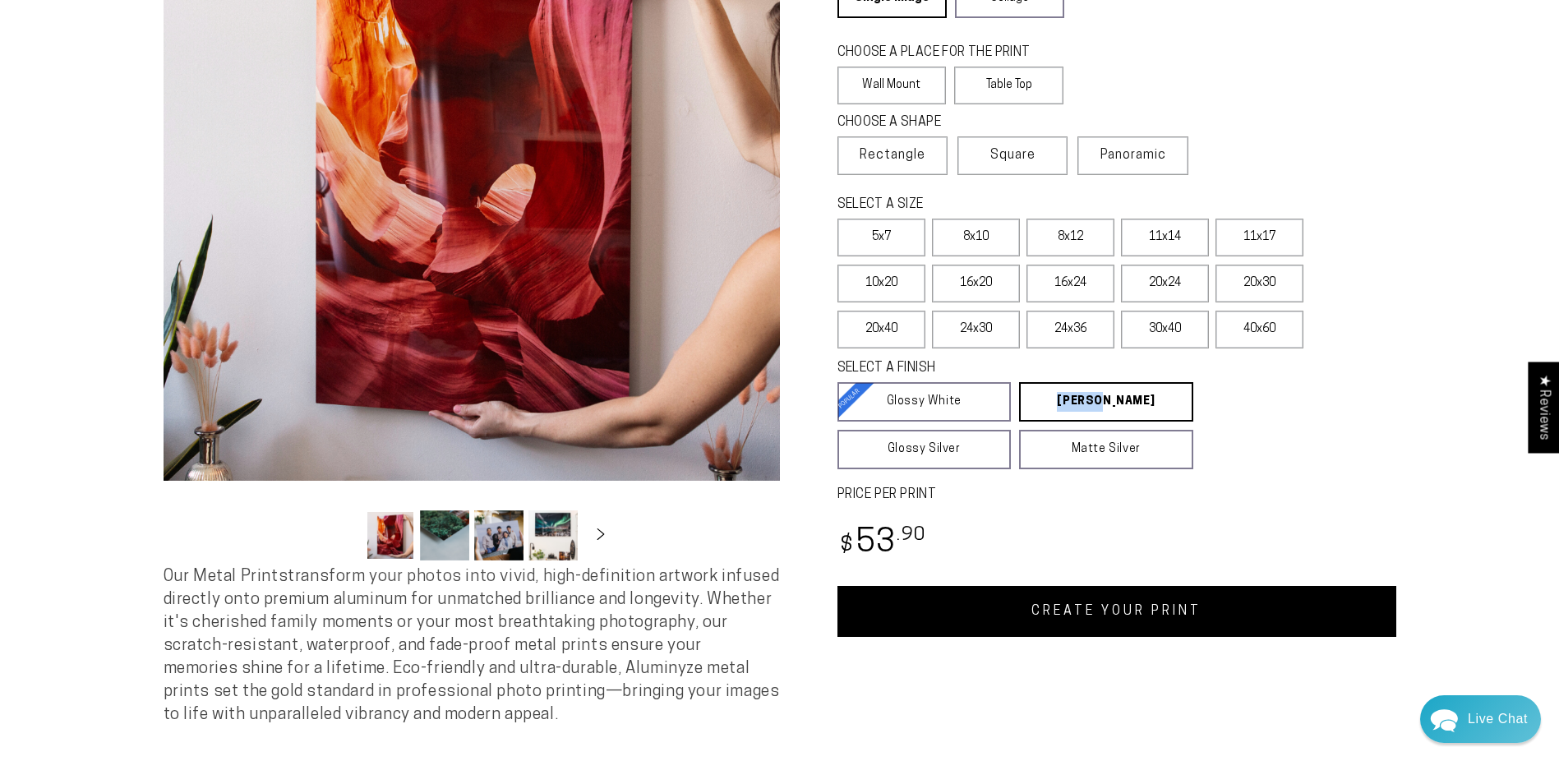
click at [1134, 619] on link "CREATE YOUR PRINT" at bounding box center [1116, 611] width 559 height 51
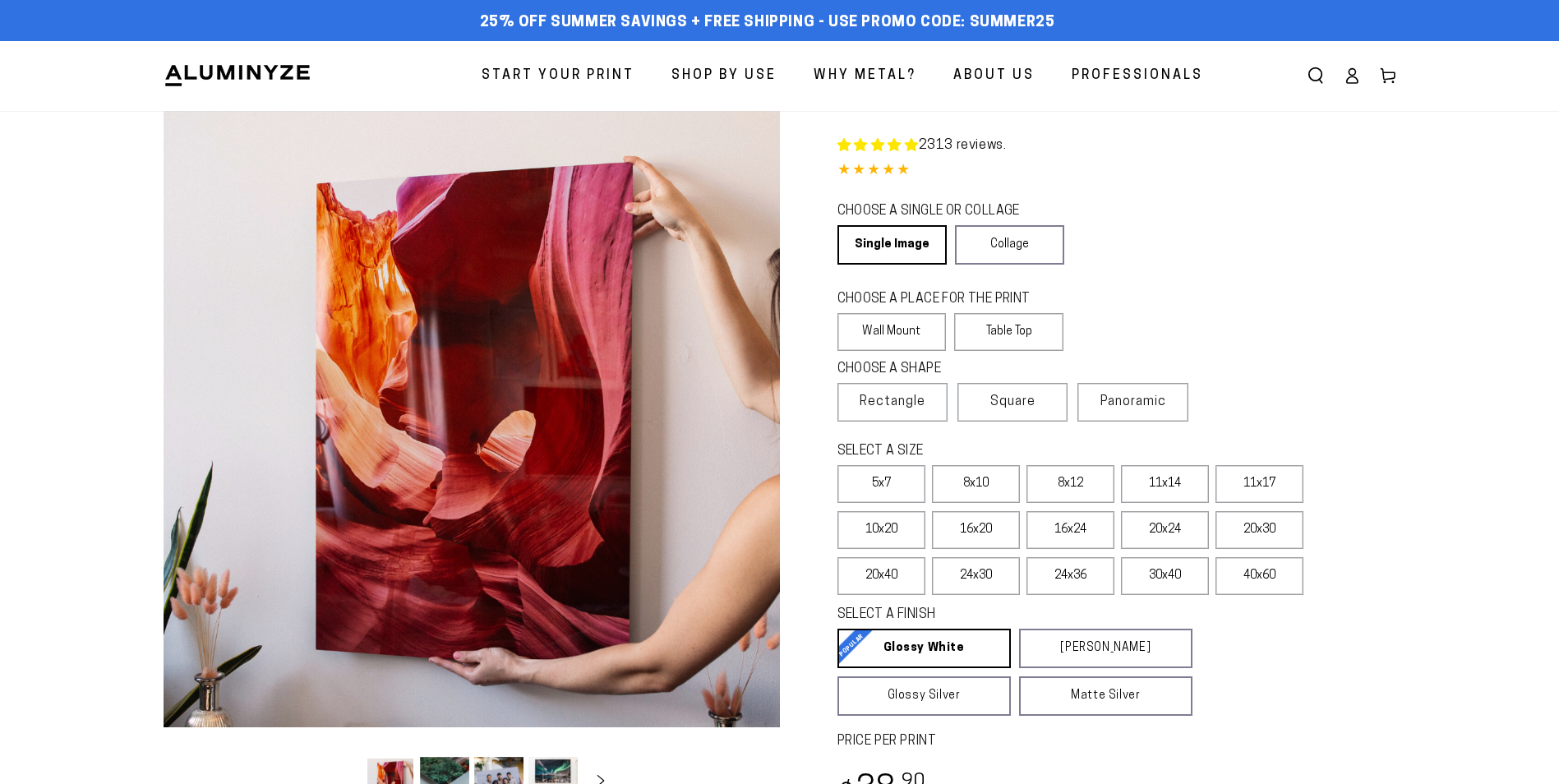
select select "**********"
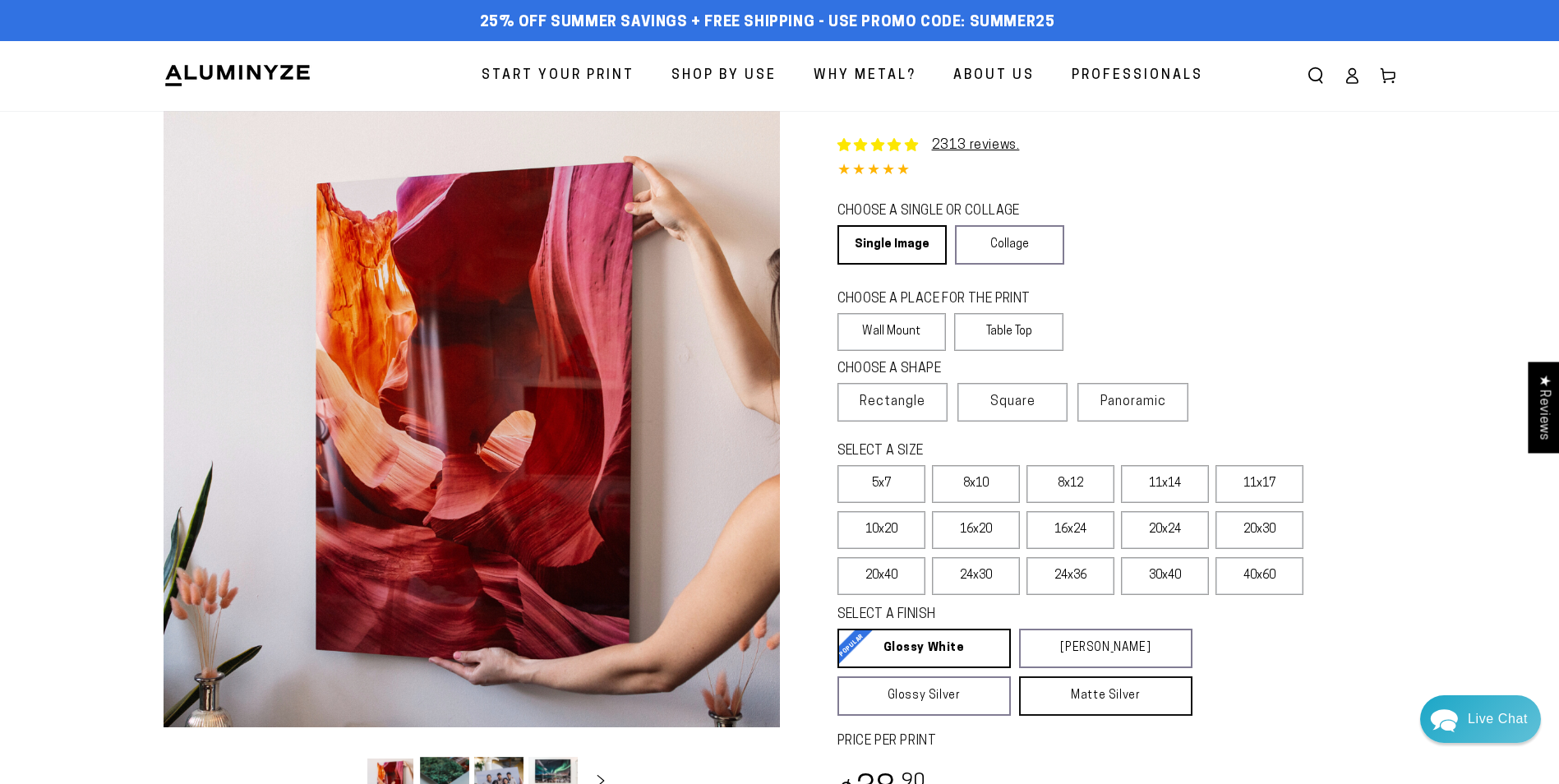
scroll to position [328, 0]
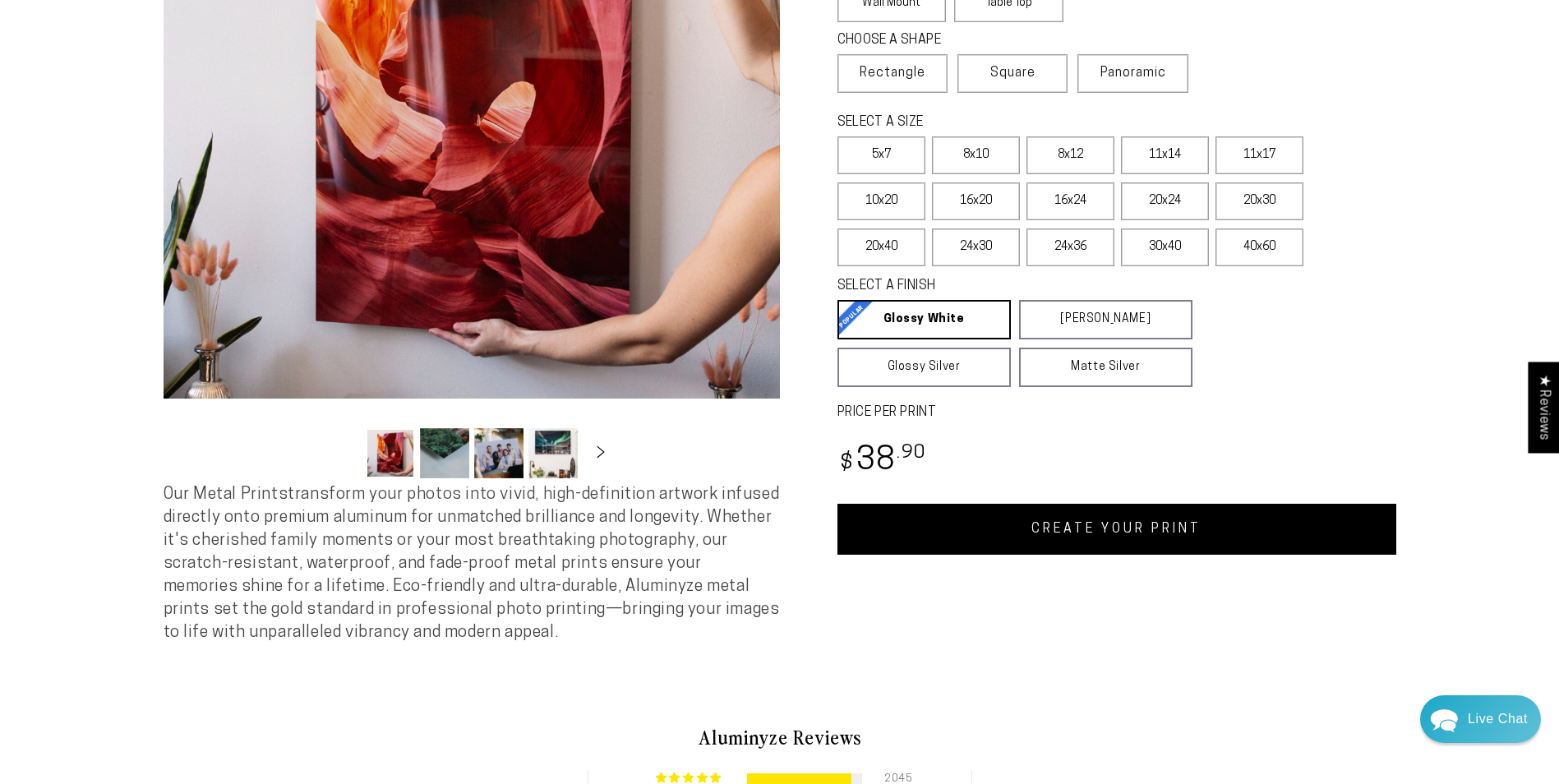
click at [1047, 530] on link "CREATE YOUR PRINT" at bounding box center [1116, 529] width 559 height 51
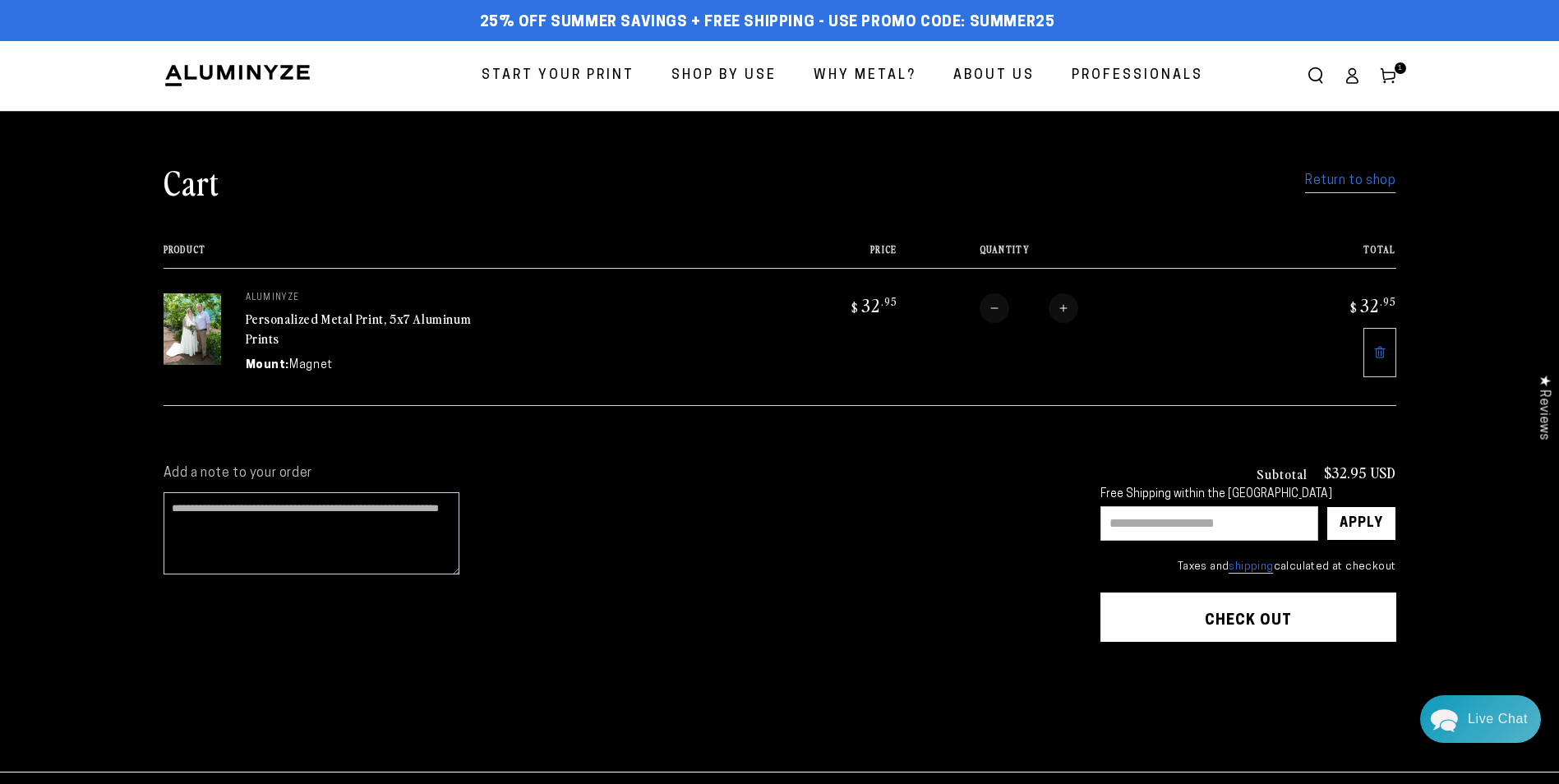
click at [408, 313] on link "Personalized Metal Print, 5x7 Aluminum Prints" at bounding box center [359, 328] width 226 height 40
click at [1353, 184] on link "Return to shop" at bounding box center [1351, 181] width 90 height 24
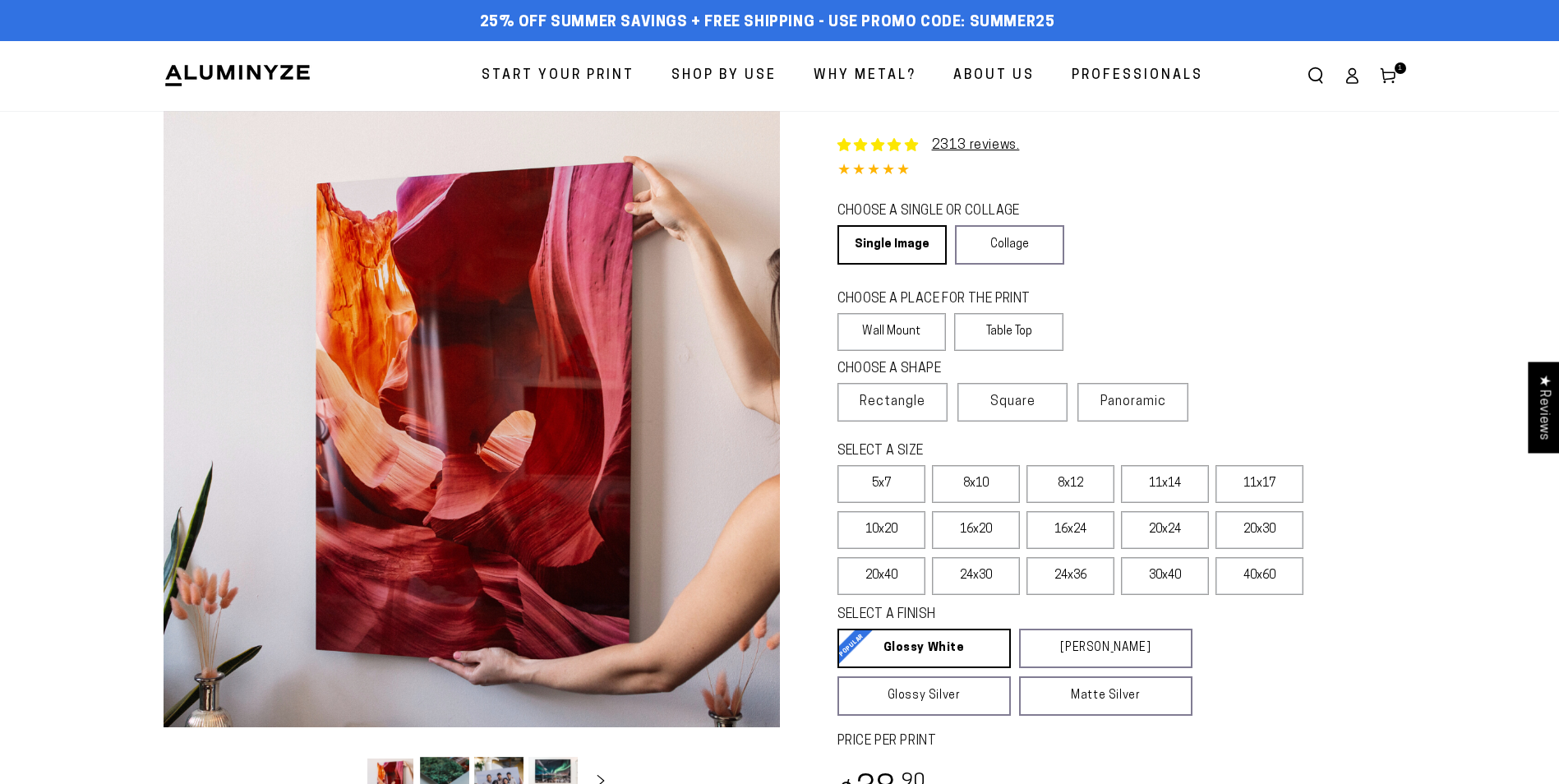
select select "**********"
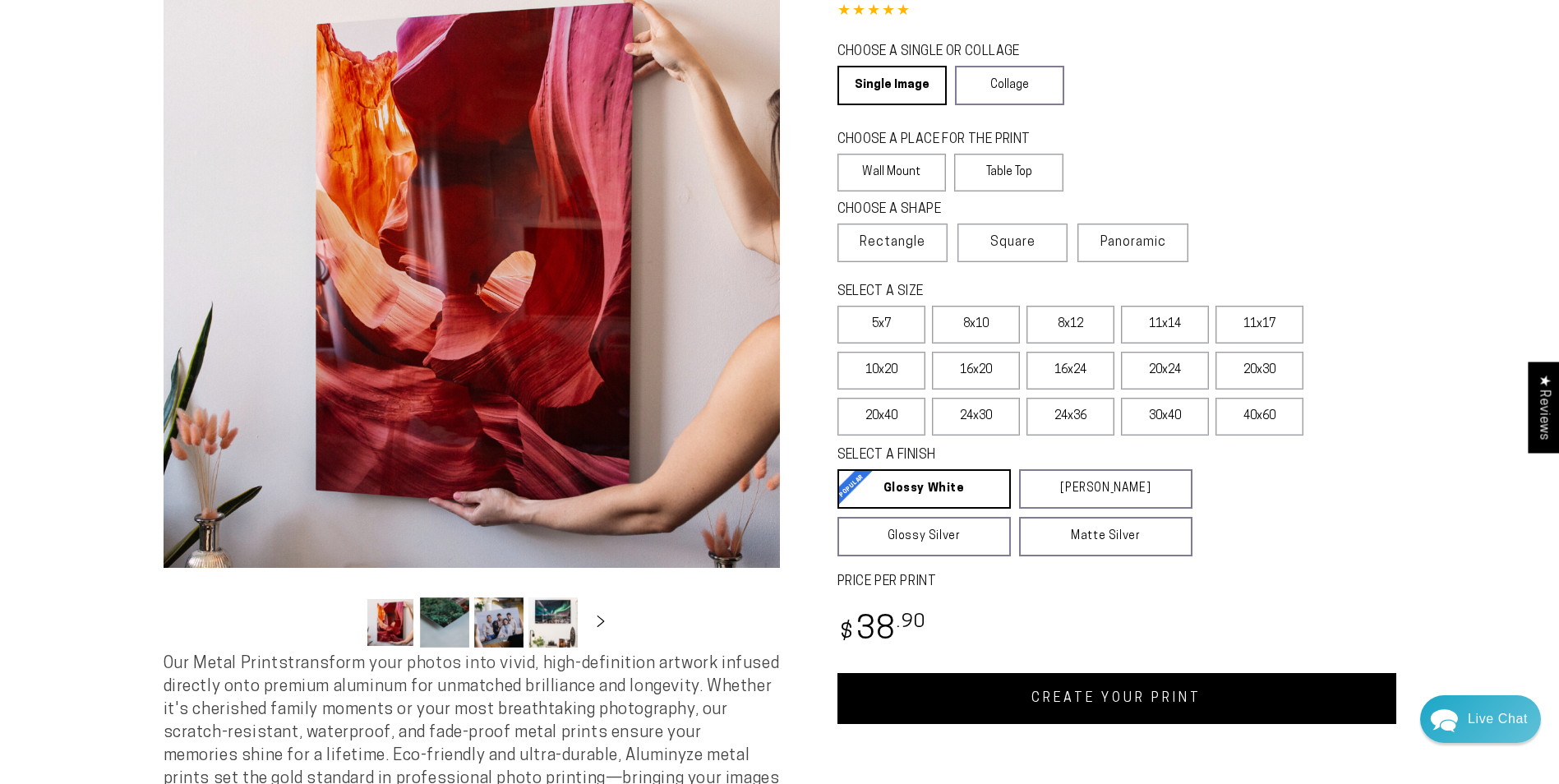
scroll to position [164, 0]
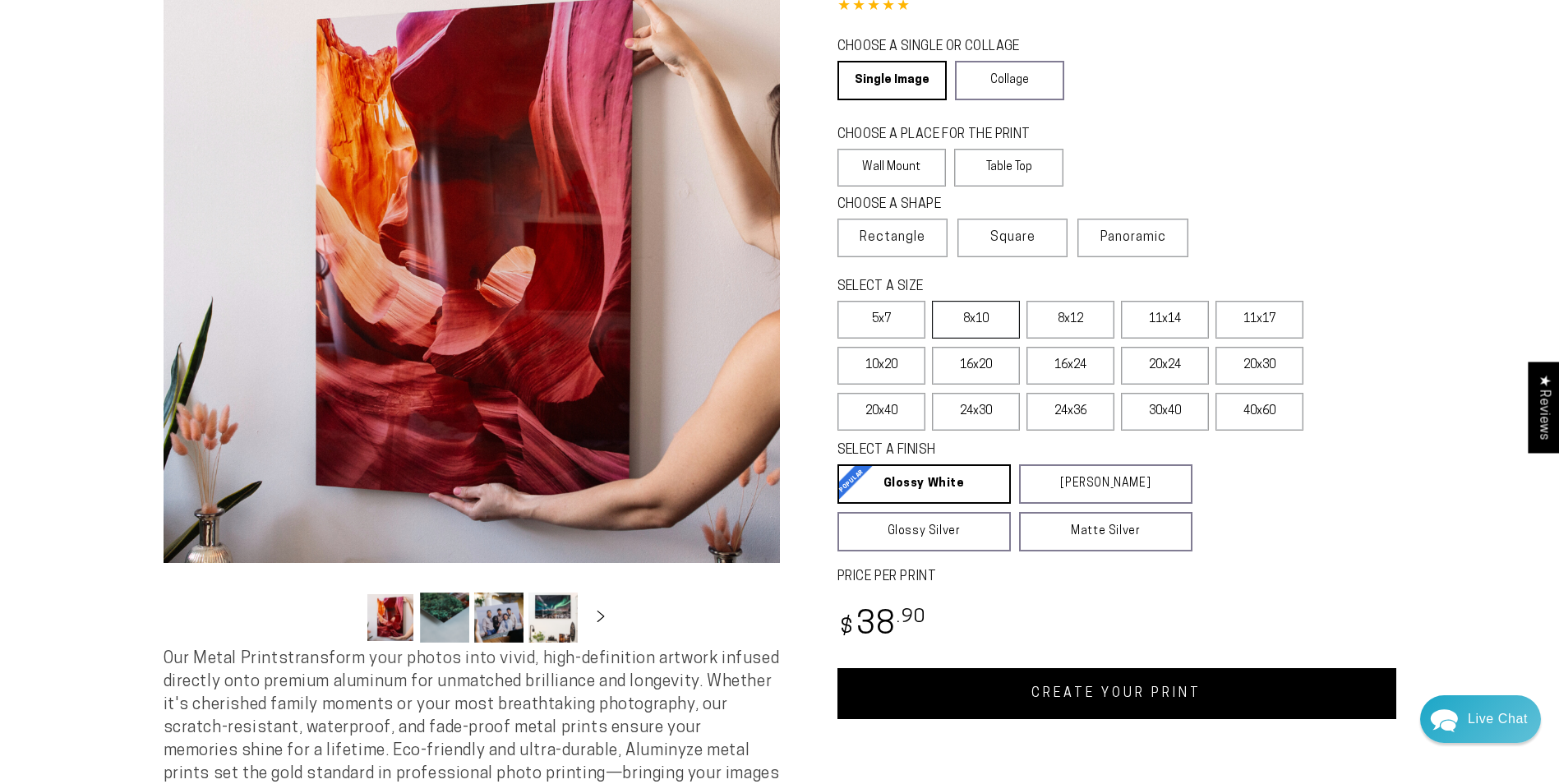
click at [980, 323] on label "8x10" at bounding box center [976, 320] width 88 height 38
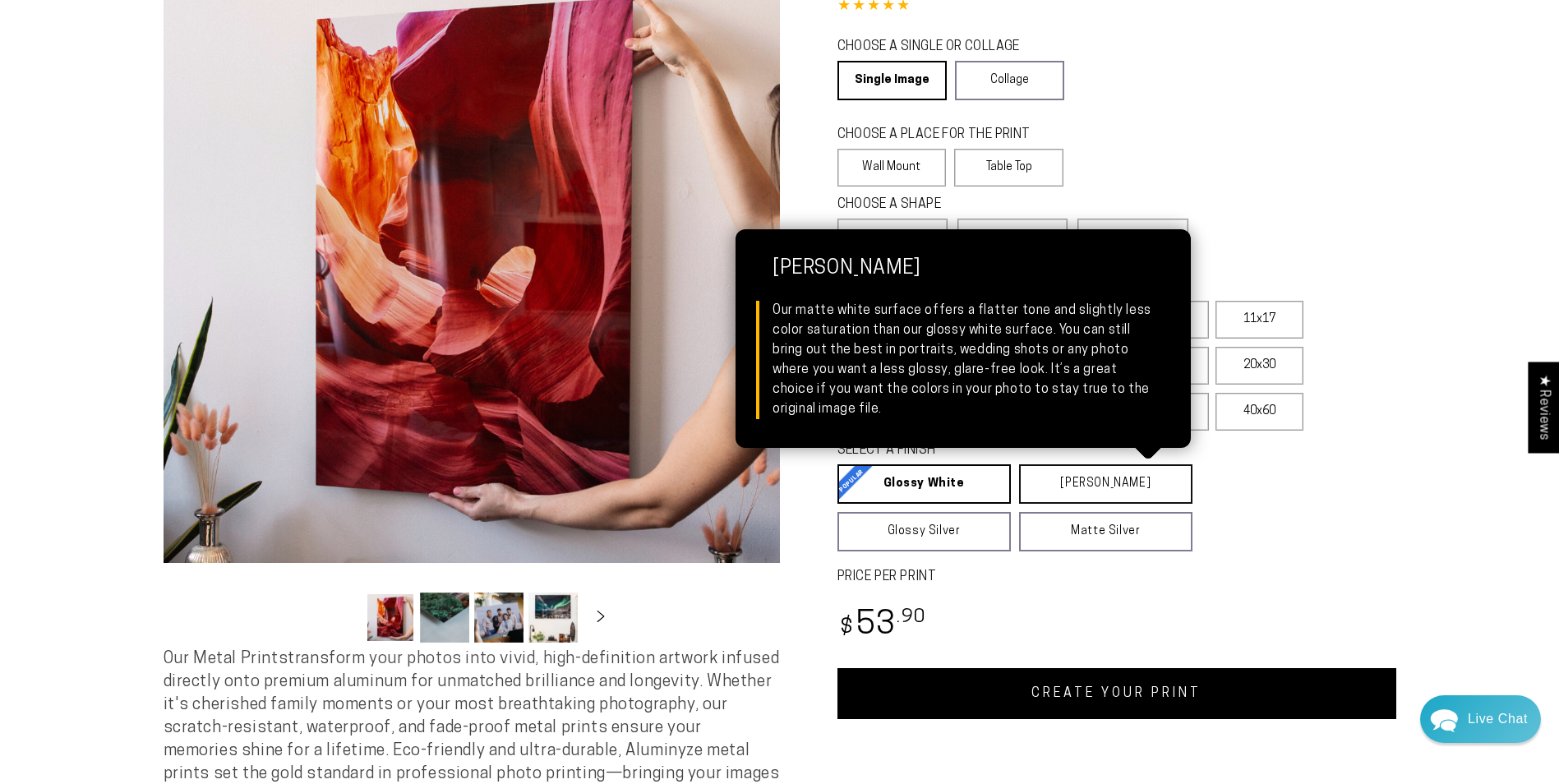
click at [1083, 483] on link "Matte White Matte White Our matte white surface offers a flatter tone and sligh…" at bounding box center [1106, 484] width 173 height 40
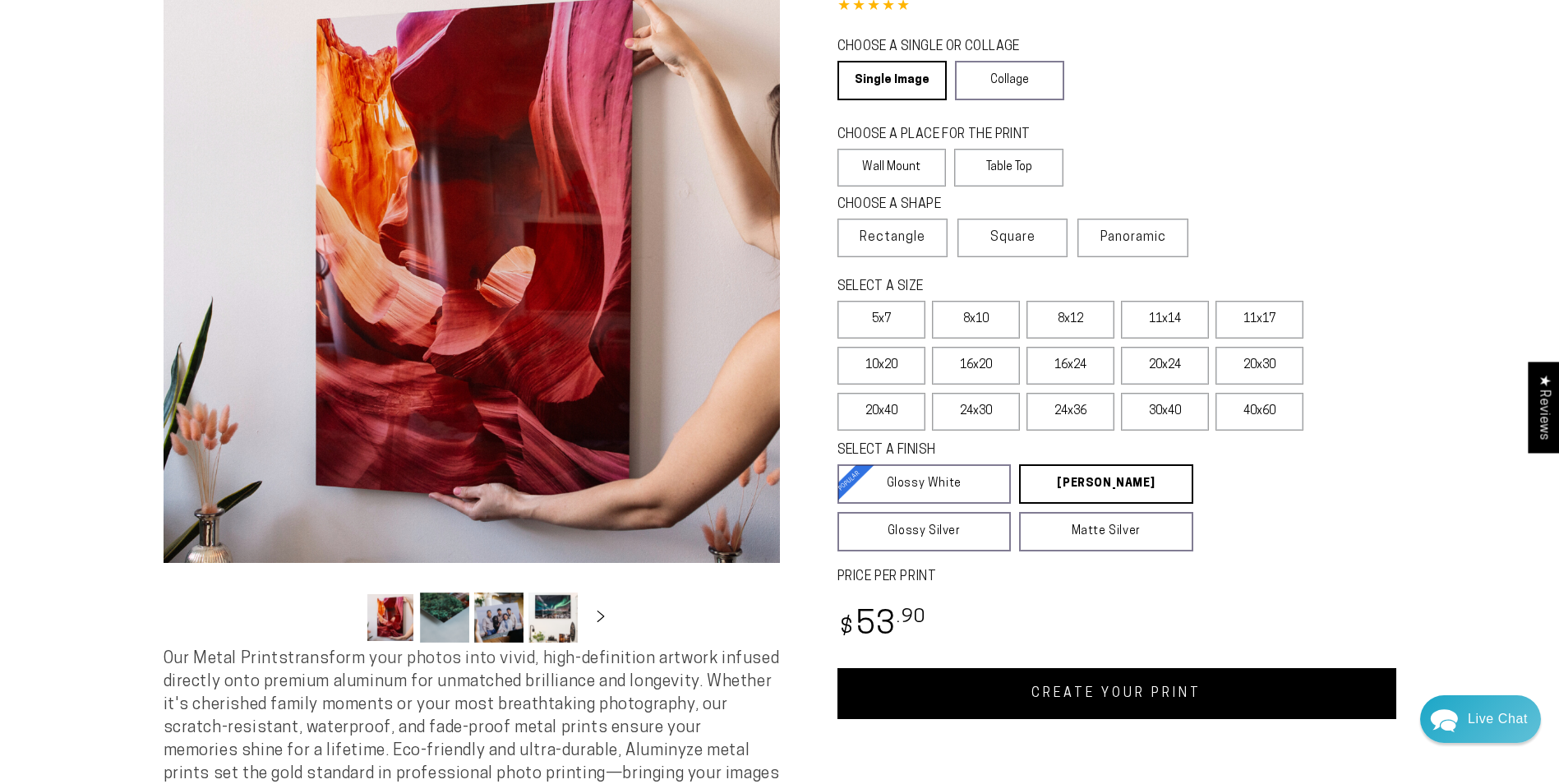
click at [1094, 696] on link "CREATE YOUR PRINT" at bounding box center [1116, 693] width 559 height 51
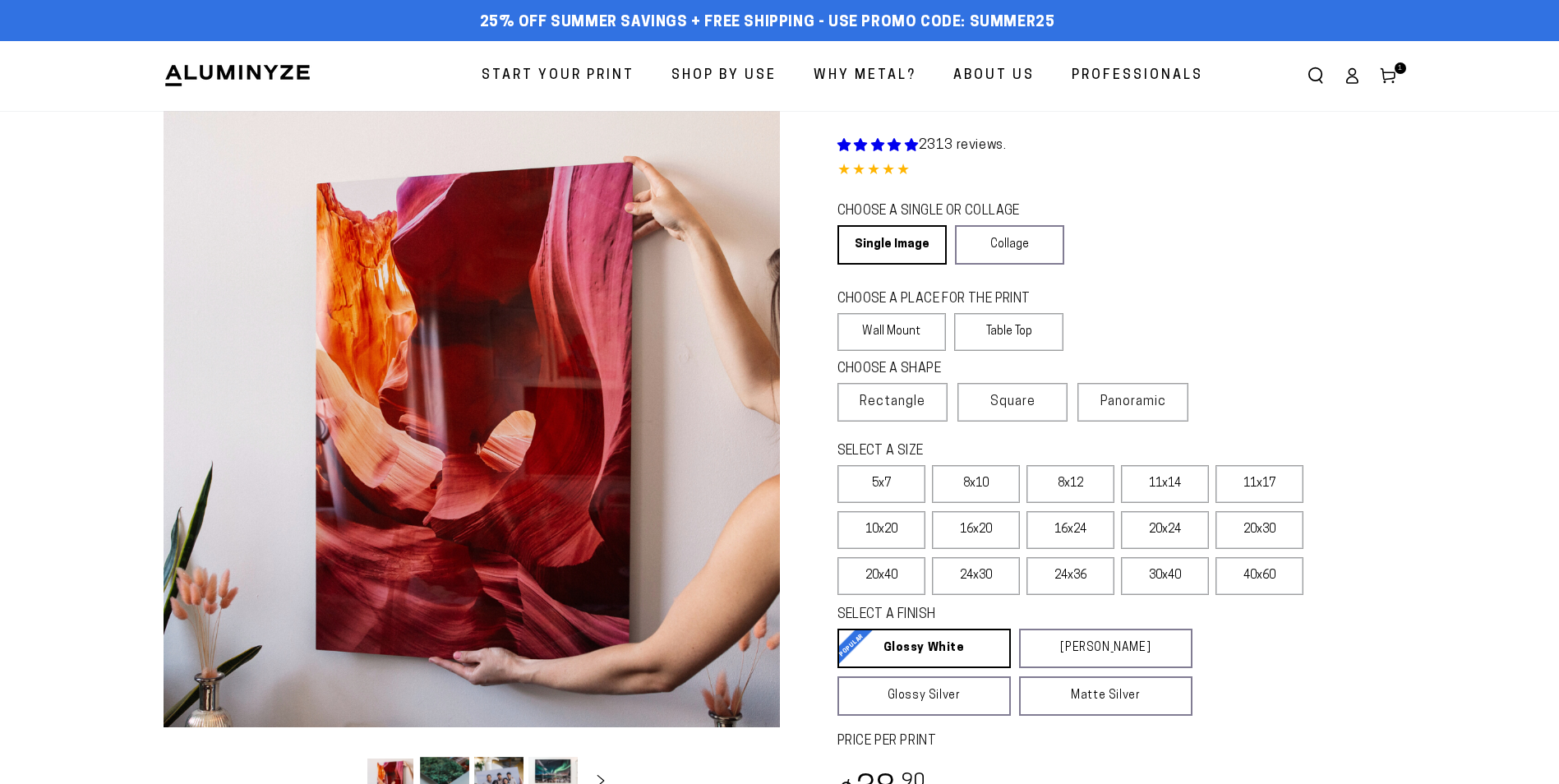
select select "**********"
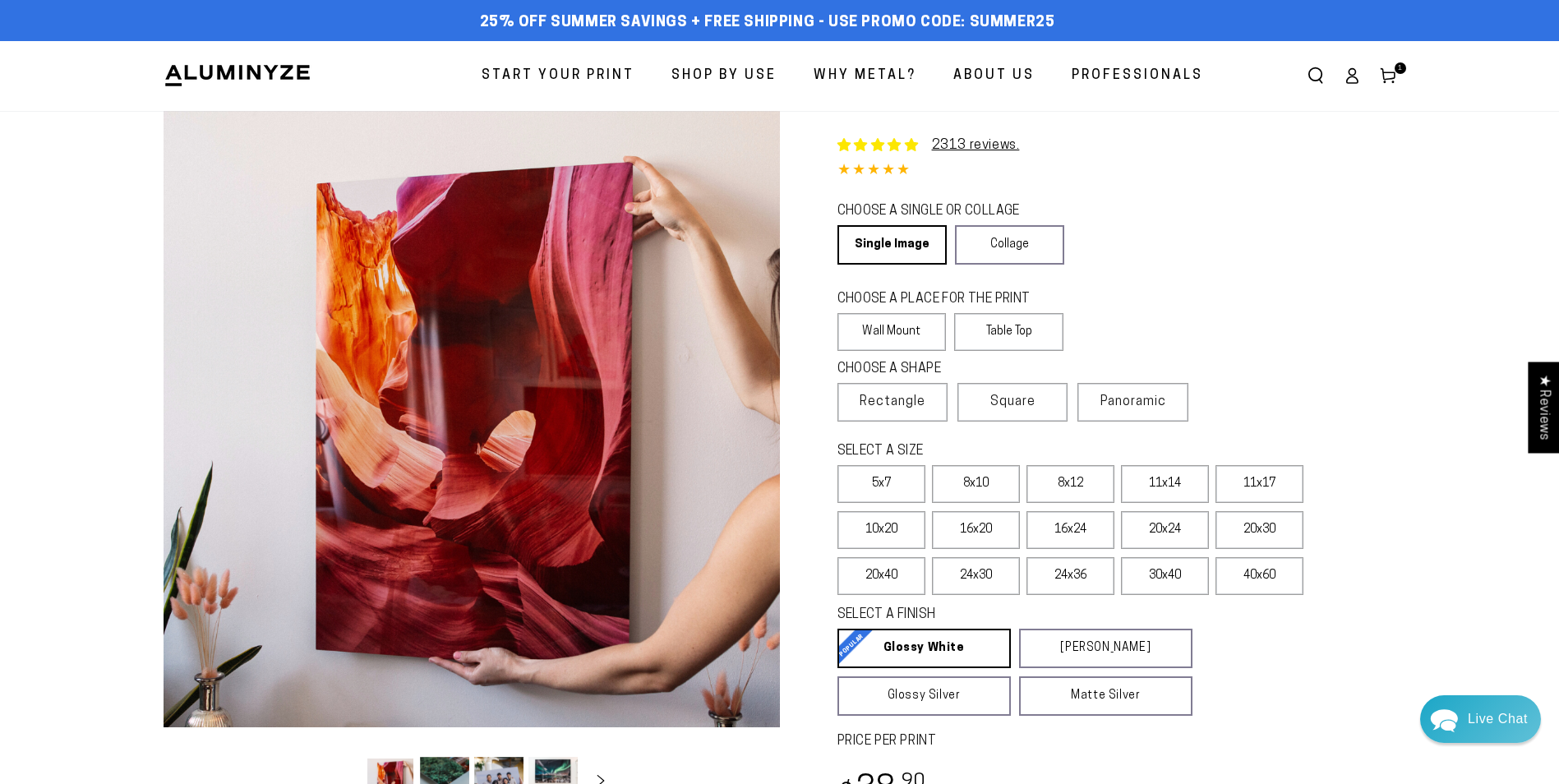
click at [1389, 75] on icon at bounding box center [1388, 75] width 17 height 17
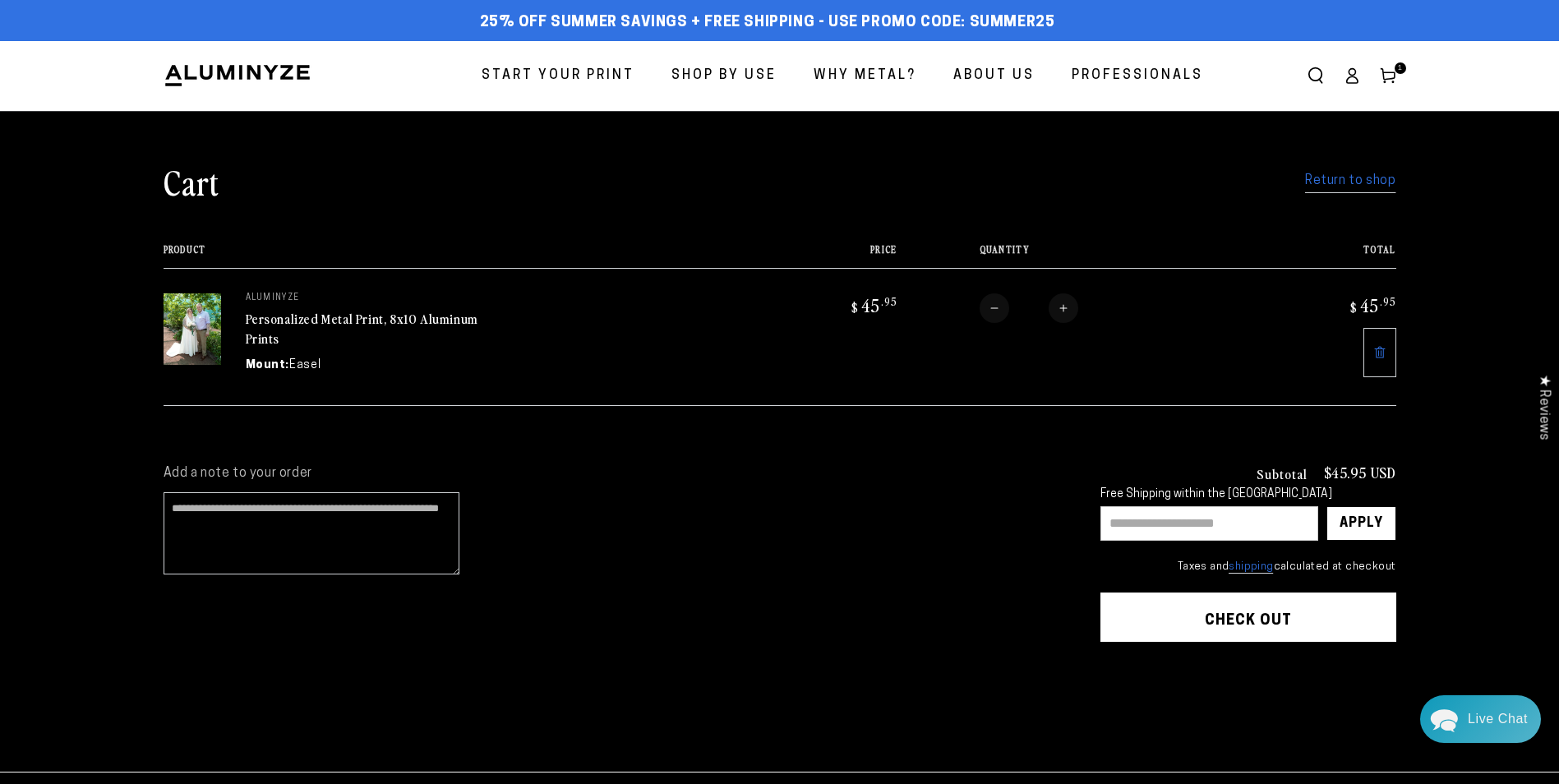
click at [196, 336] on img at bounding box center [192, 329] width 57 height 72
click at [318, 324] on link "Personalized Metal Print, 8x10 Aluminum Prints" at bounding box center [361, 328] width 232 height 40
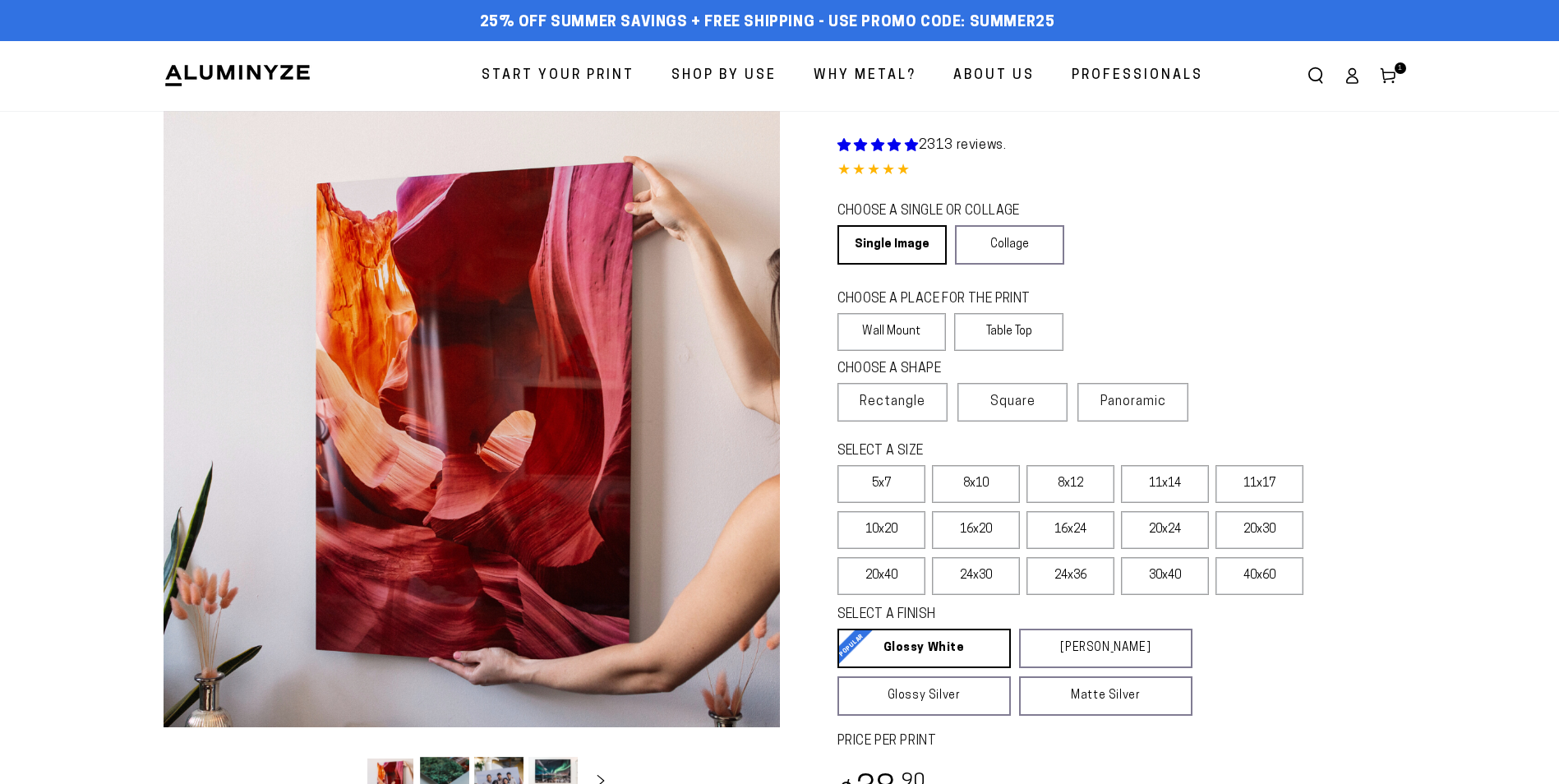
select select "**********"
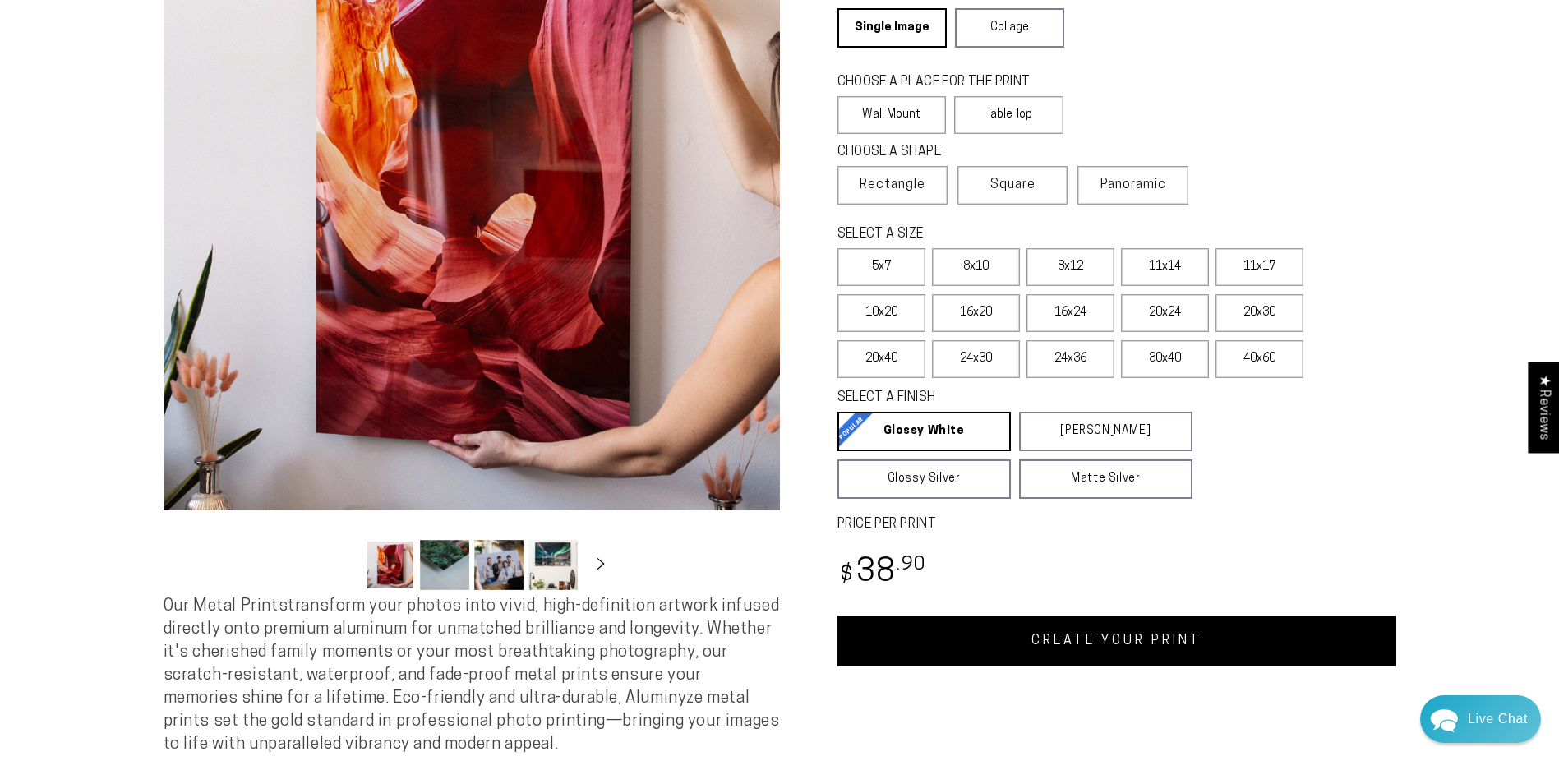
scroll to position [246, 0]
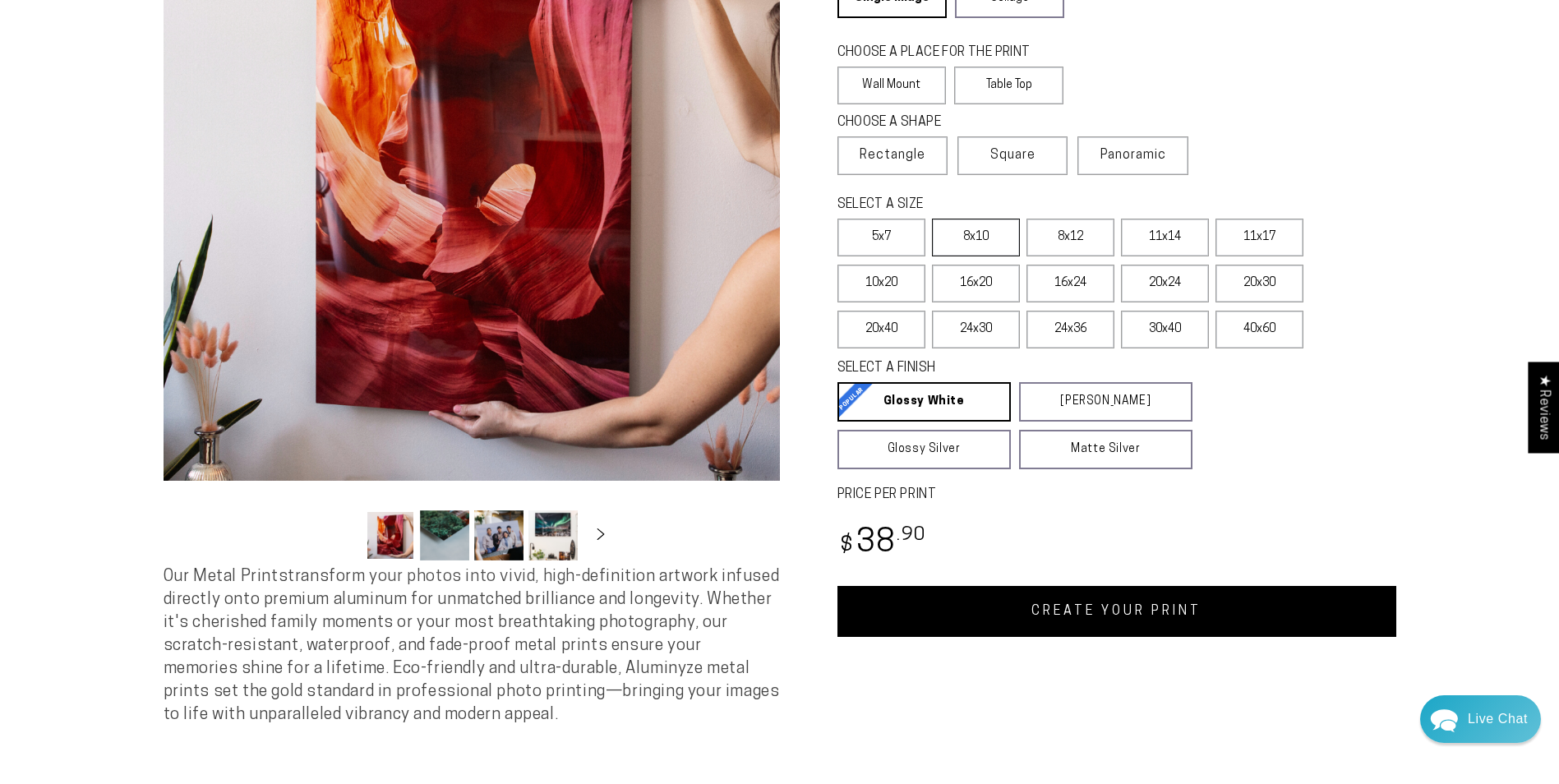
click at [996, 237] on label "8x10" at bounding box center [976, 237] width 88 height 38
click at [1094, 614] on link "CREATE YOUR PRINT" at bounding box center [1116, 611] width 559 height 51
